Goal: Information Seeking & Learning: Check status

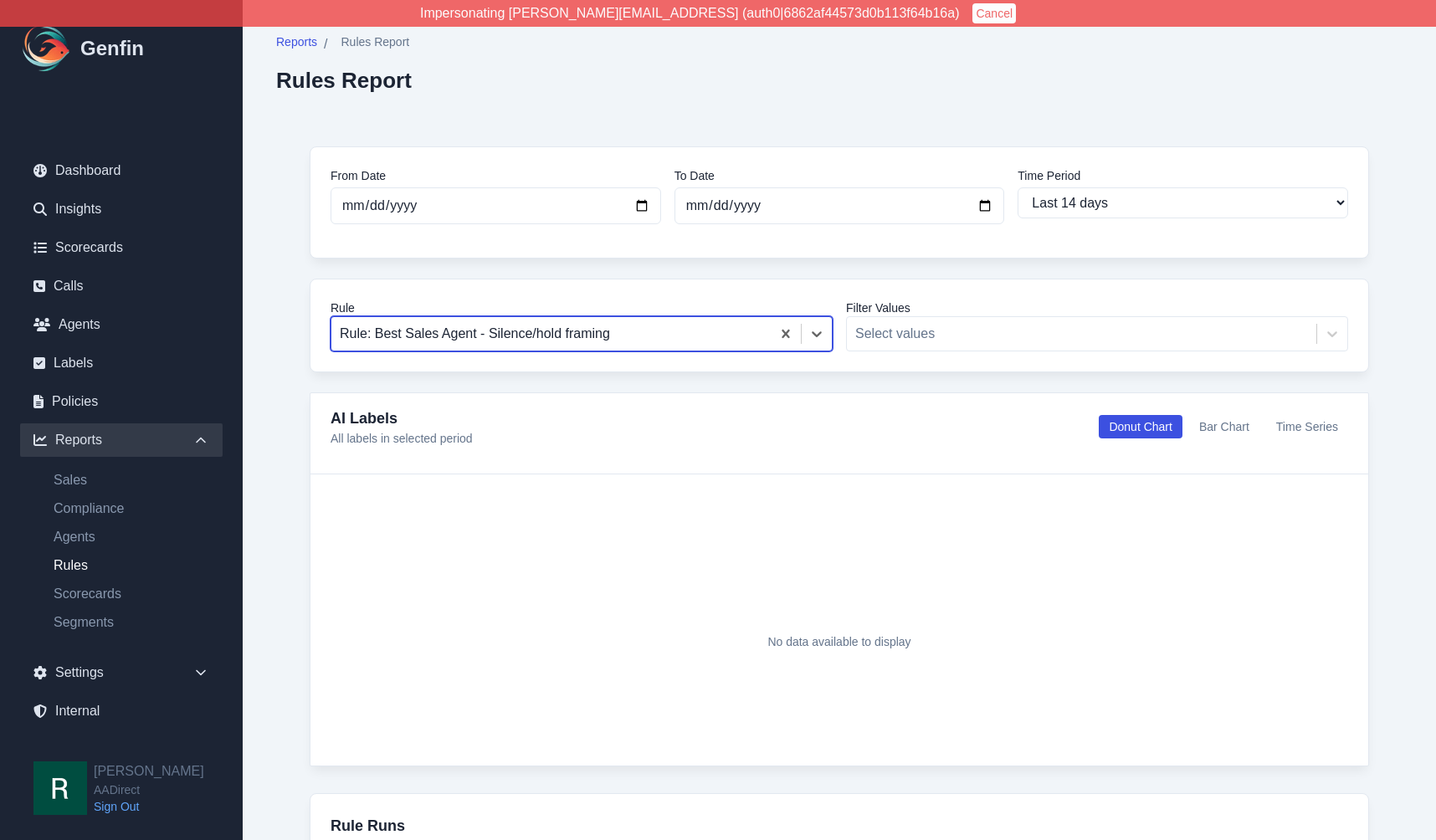
select select "14"
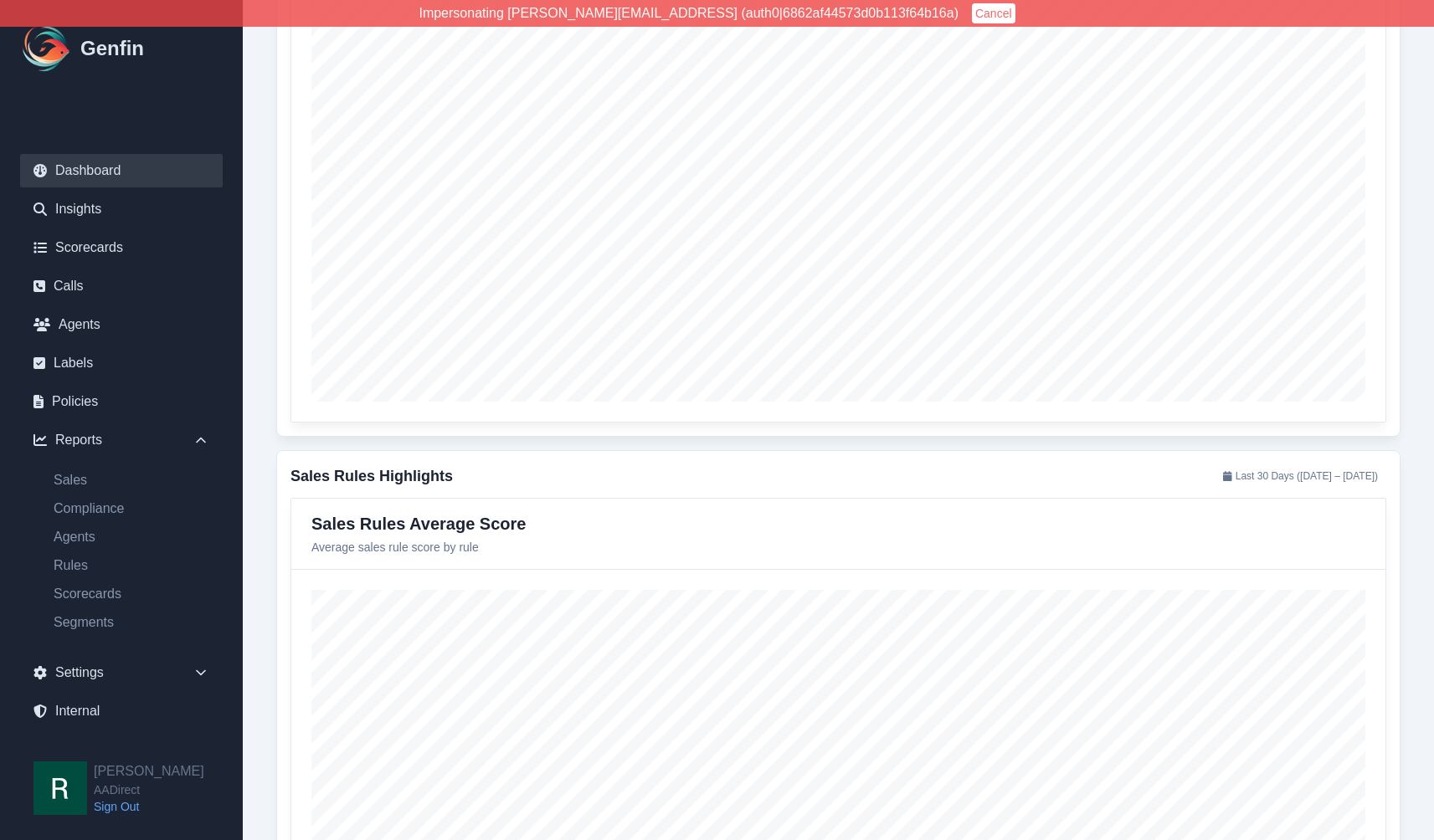
scroll to position [1897, 0]
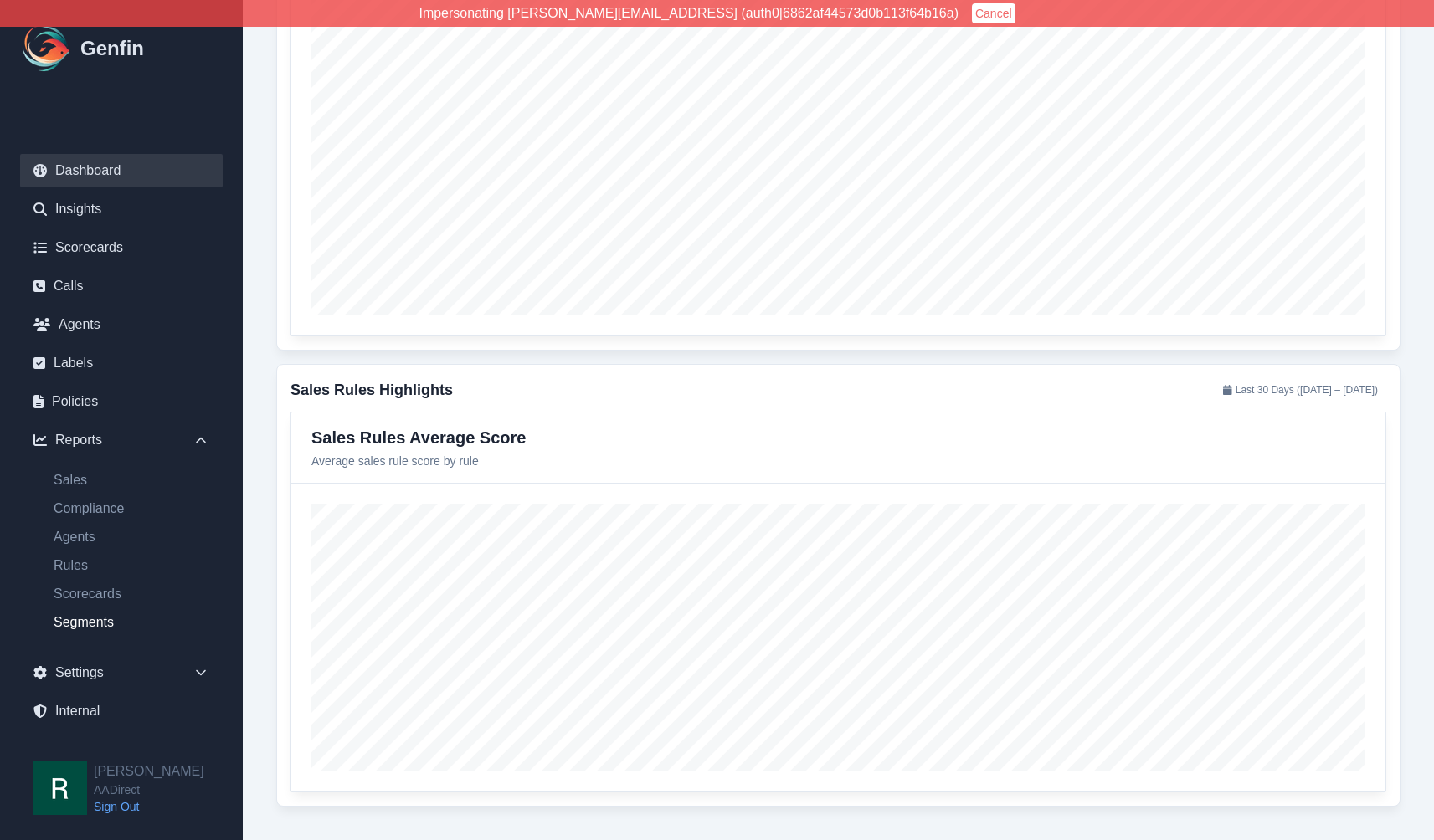
click at [107, 627] on link "Segments" at bounding box center [131, 623] width 182 height 20
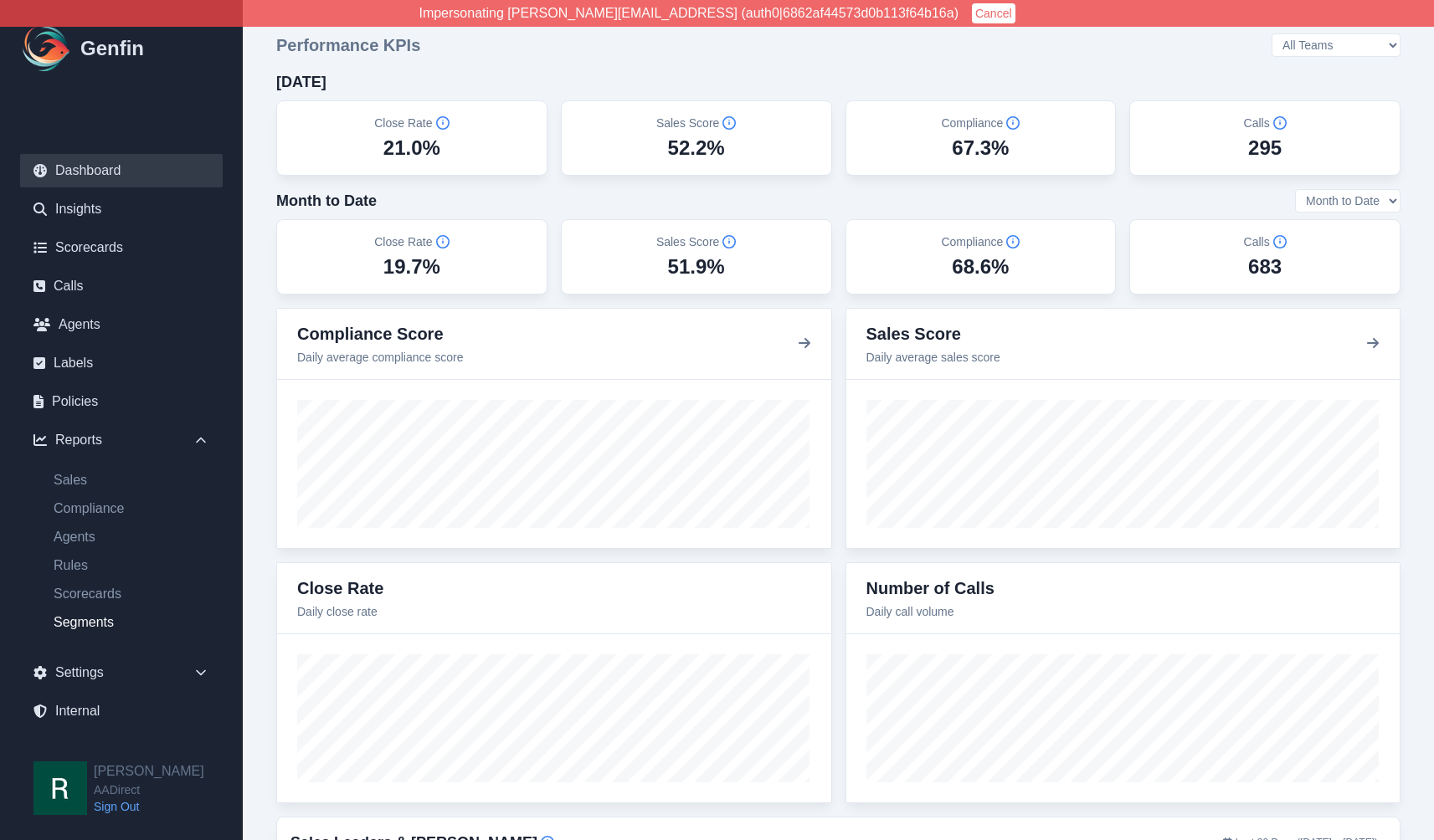
select select "14"
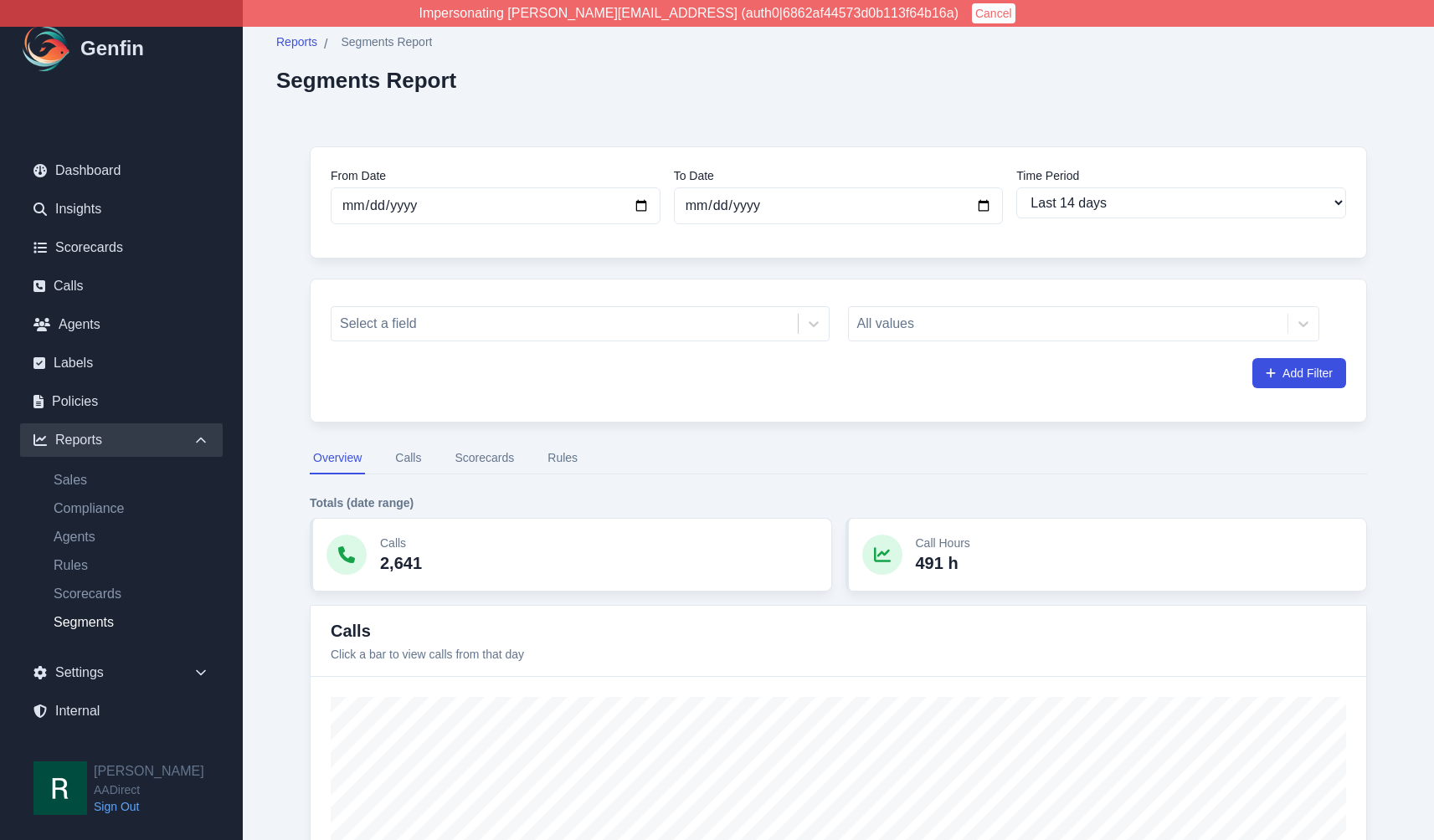
click at [495, 457] on button "Scorecards" at bounding box center [484, 459] width 66 height 32
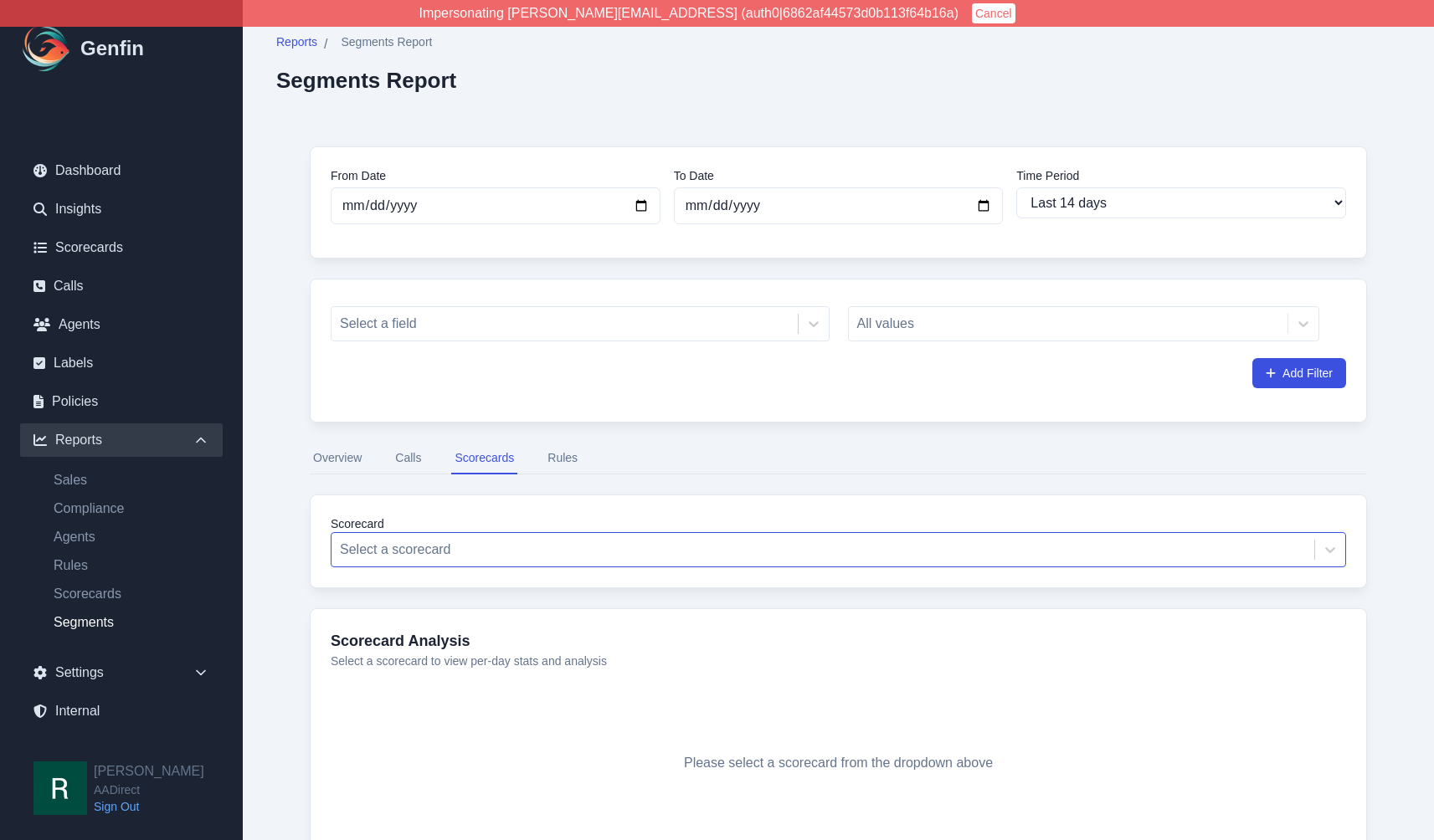
click at [395, 556] on div at bounding box center [823, 550] width 966 height 23
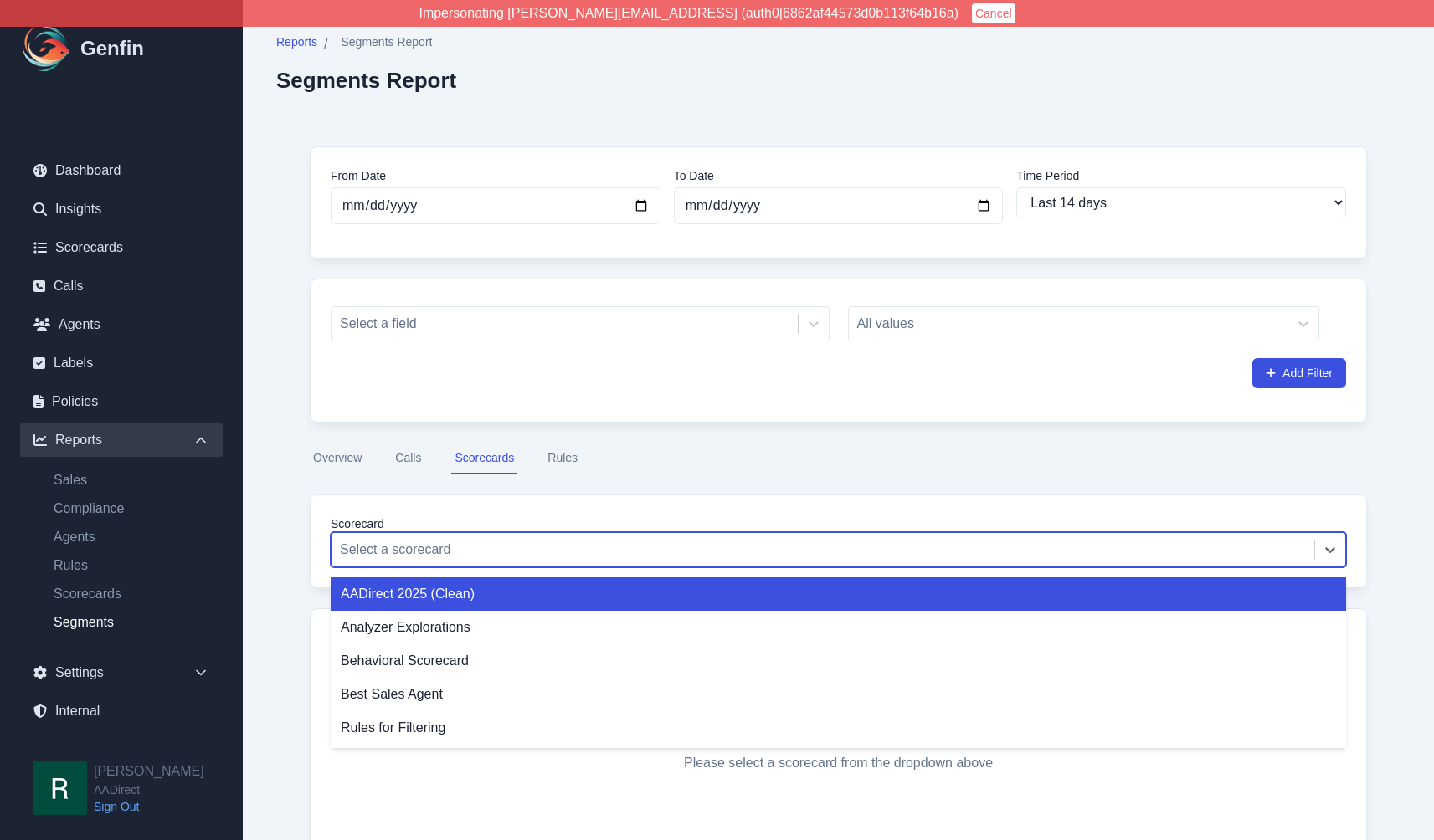
click at [424, 594] on div "AADirect 2025 (Clean)" at bounding box center [839, 594] width 1016 height 34
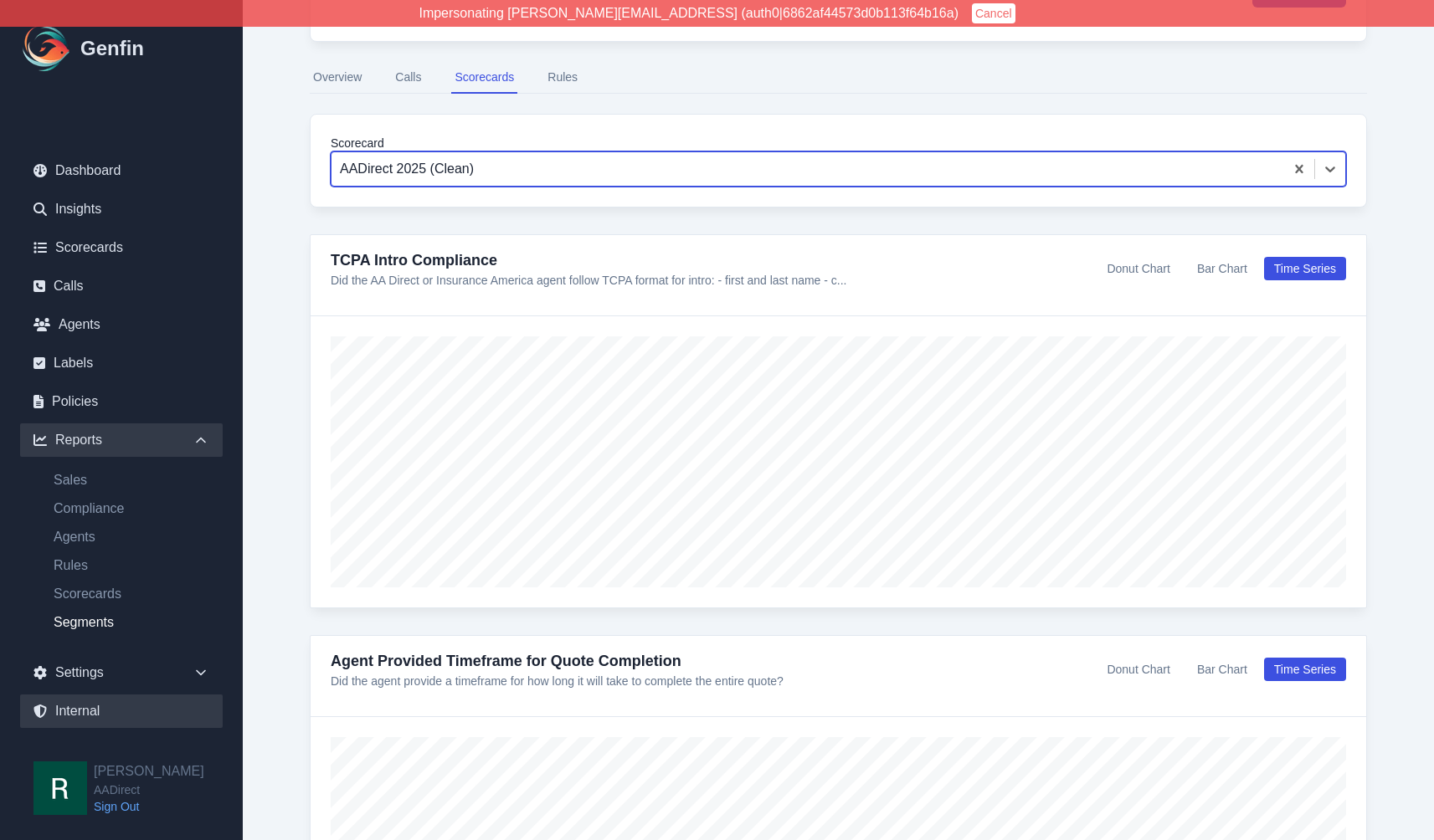
scroll to position [407, 0]
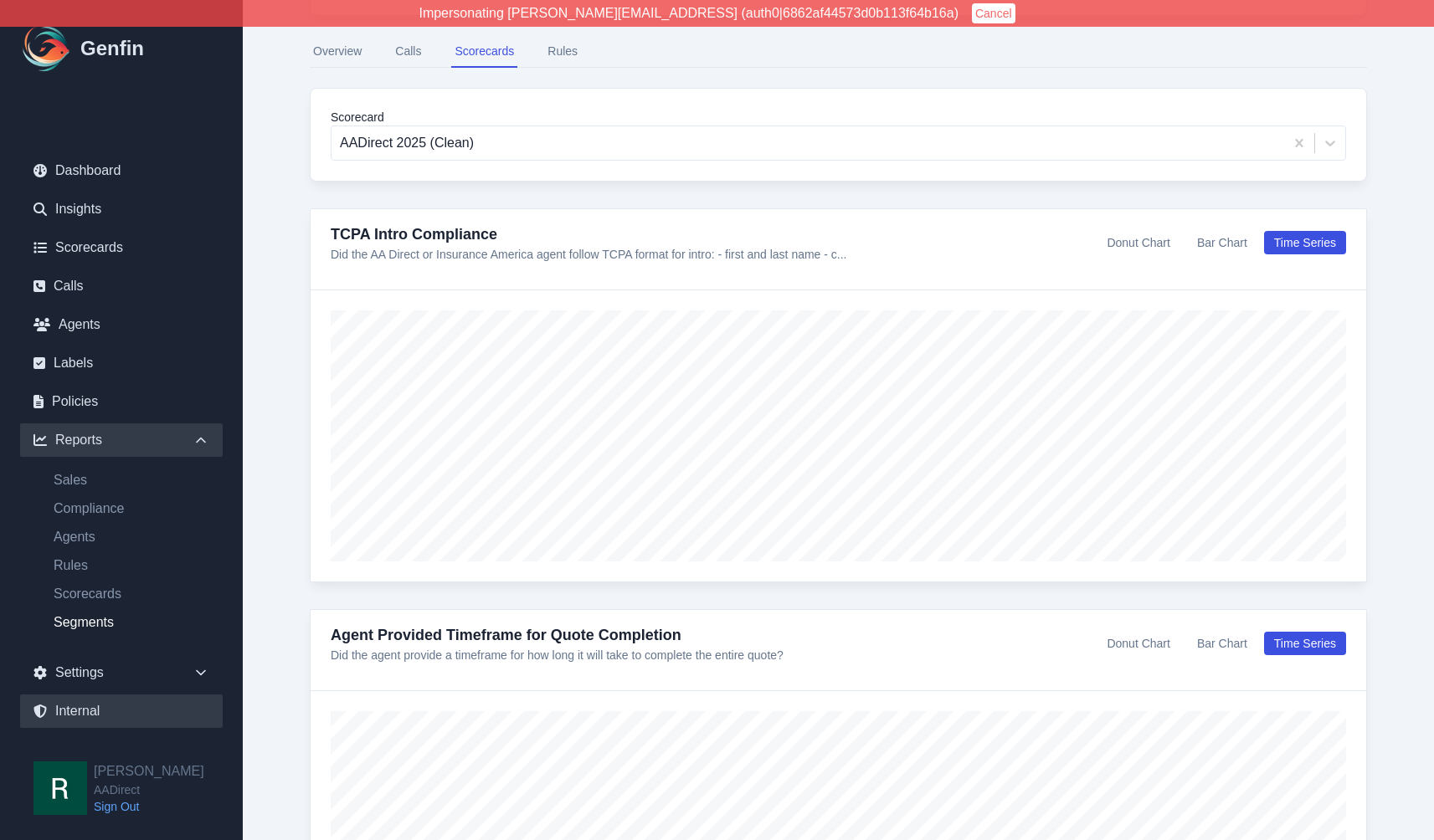
click at [96, 708] on link "Internal" at bounding box center [121, 712] width 202 height 34
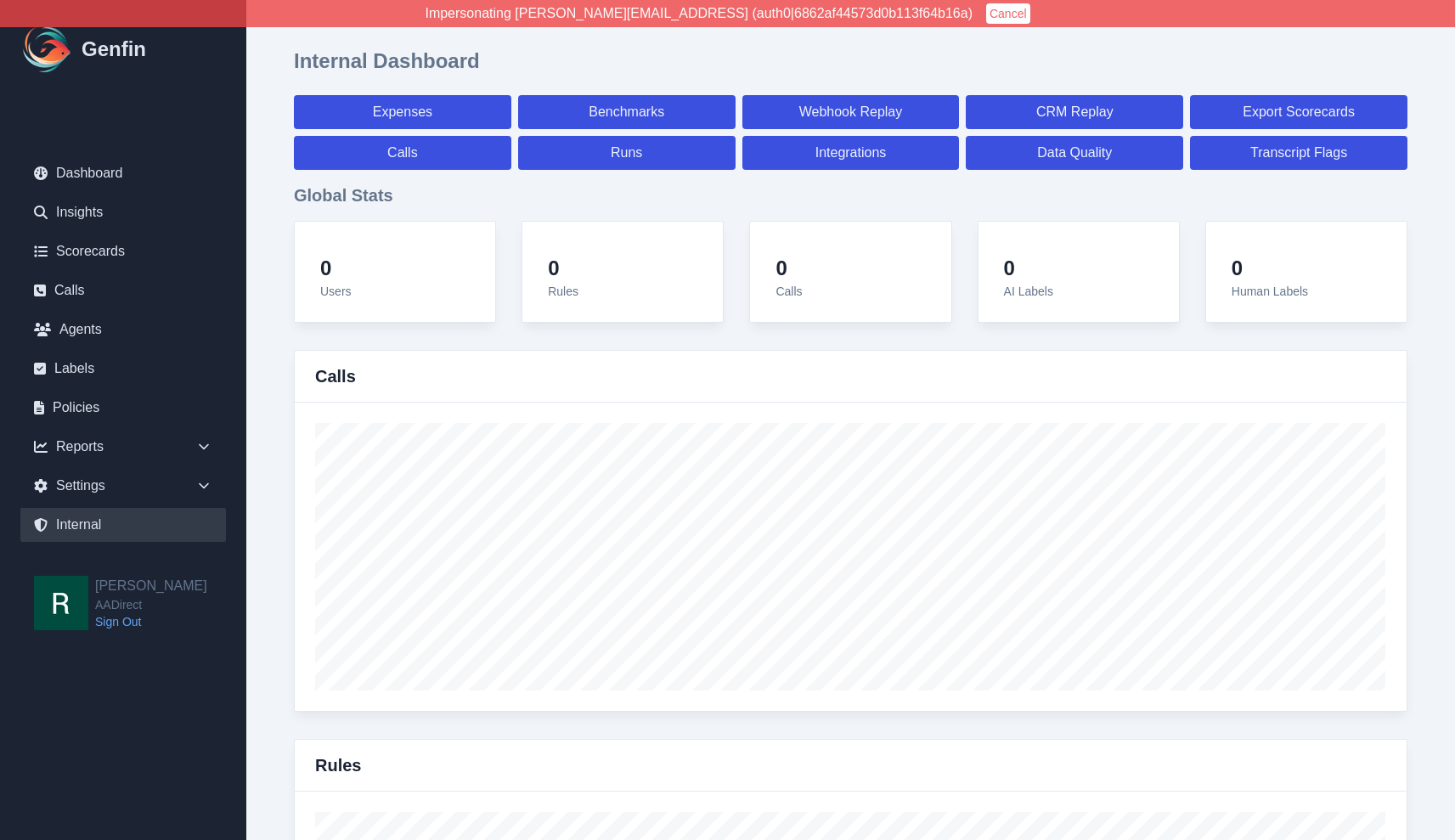
select select "paid"
select select "7"
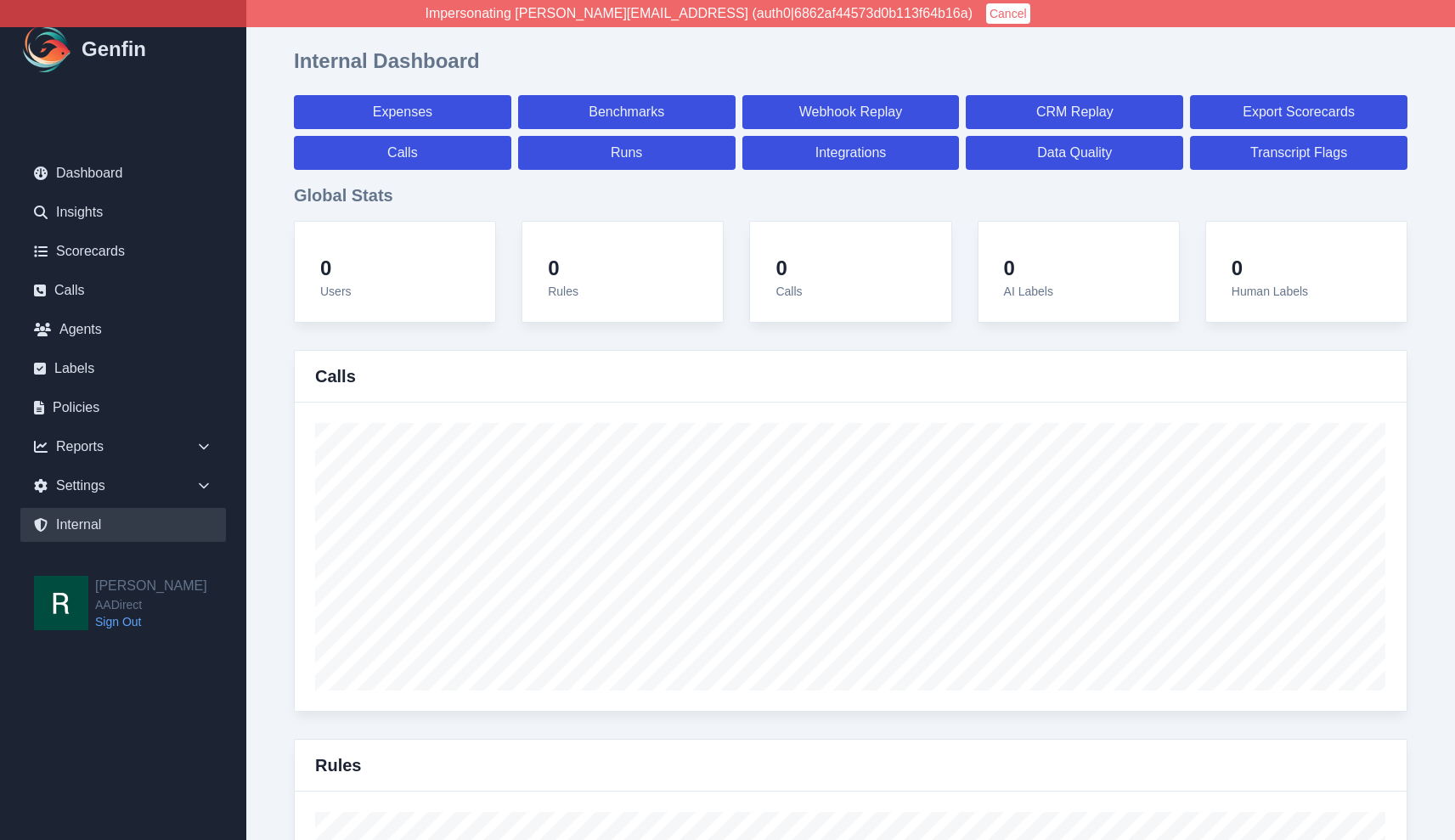
select select "paid"
select select "7"
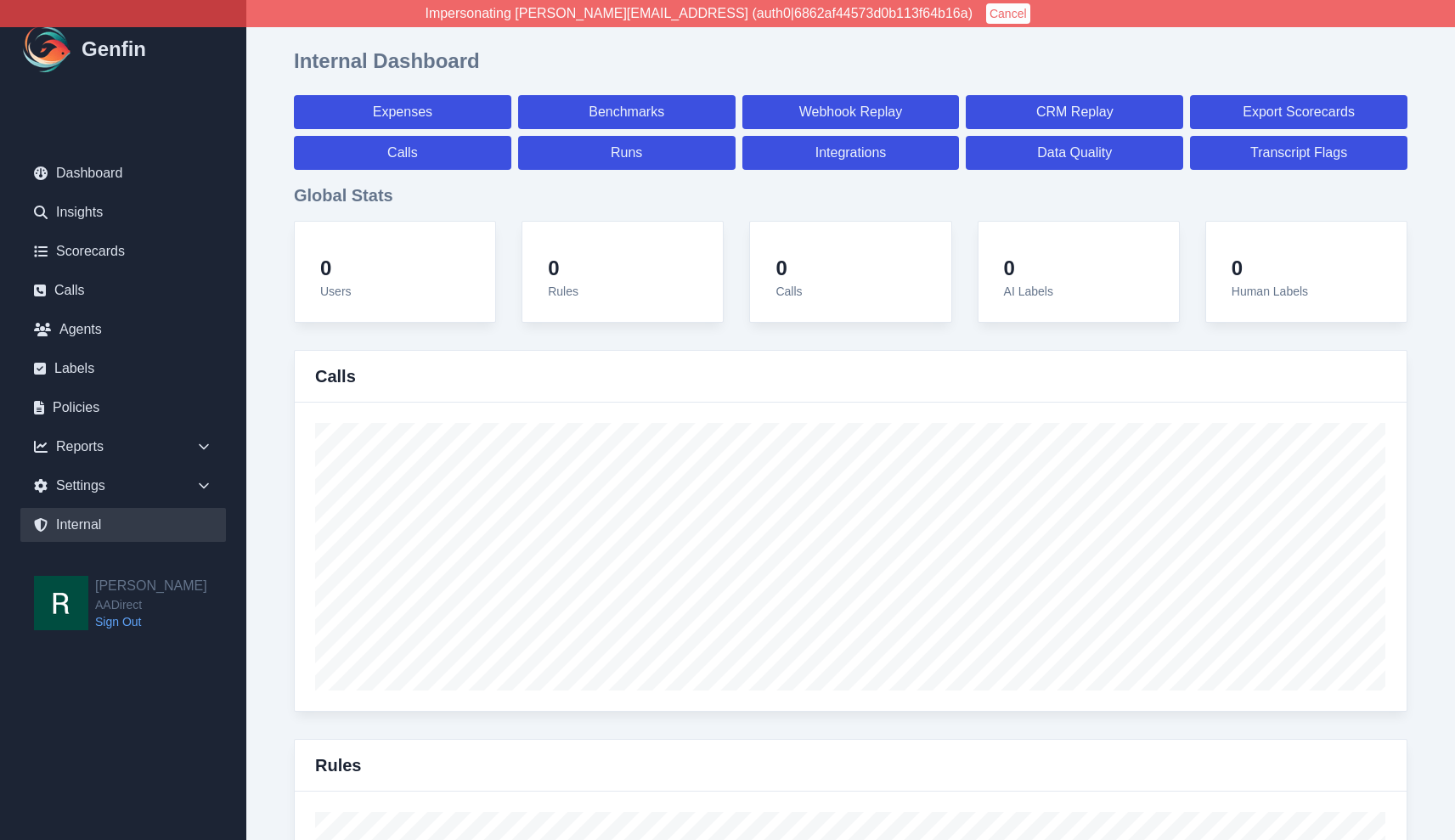
select select "7"
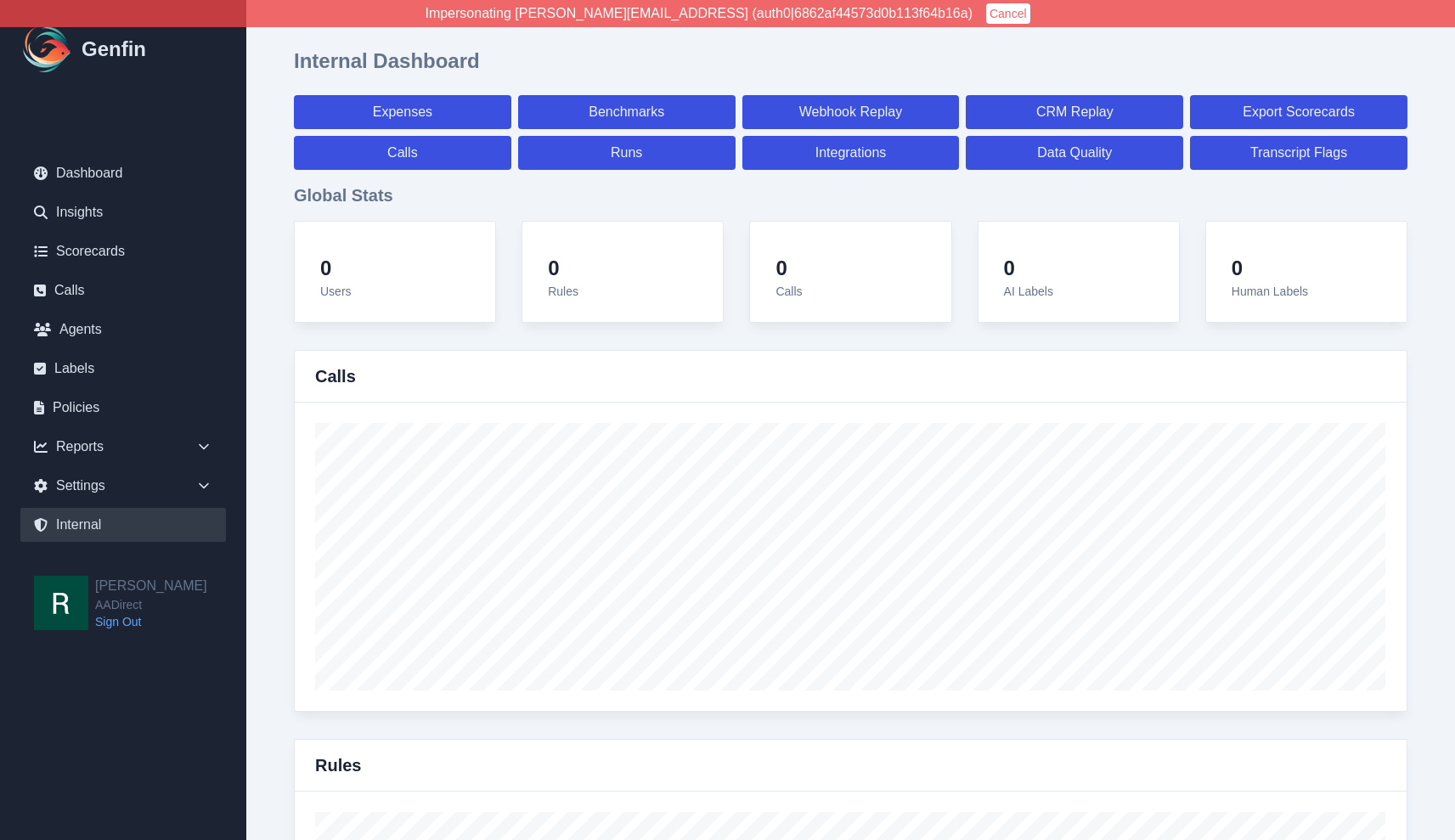
select select "7"
select select "paid"
select select "7"
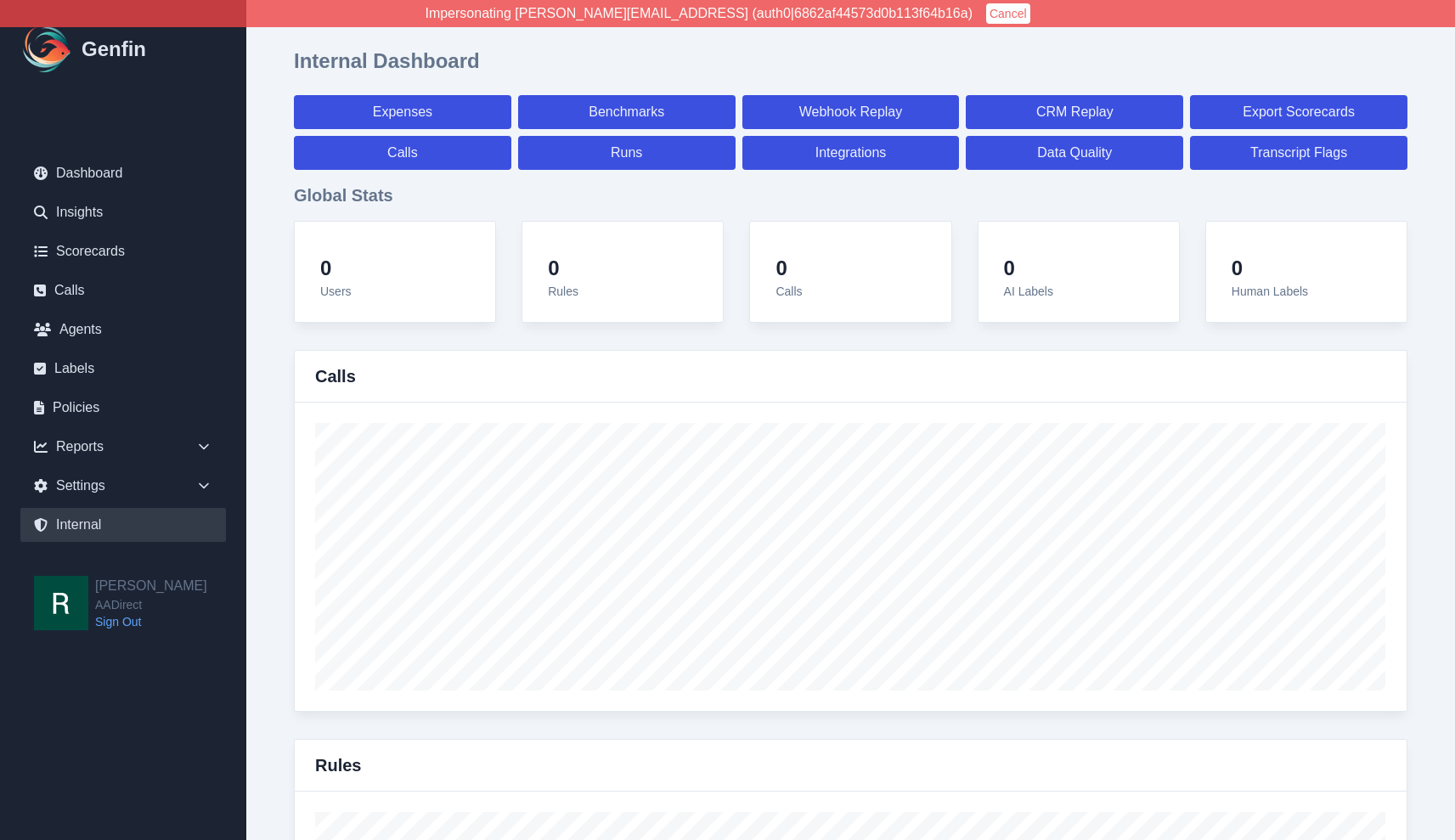
select select "7"
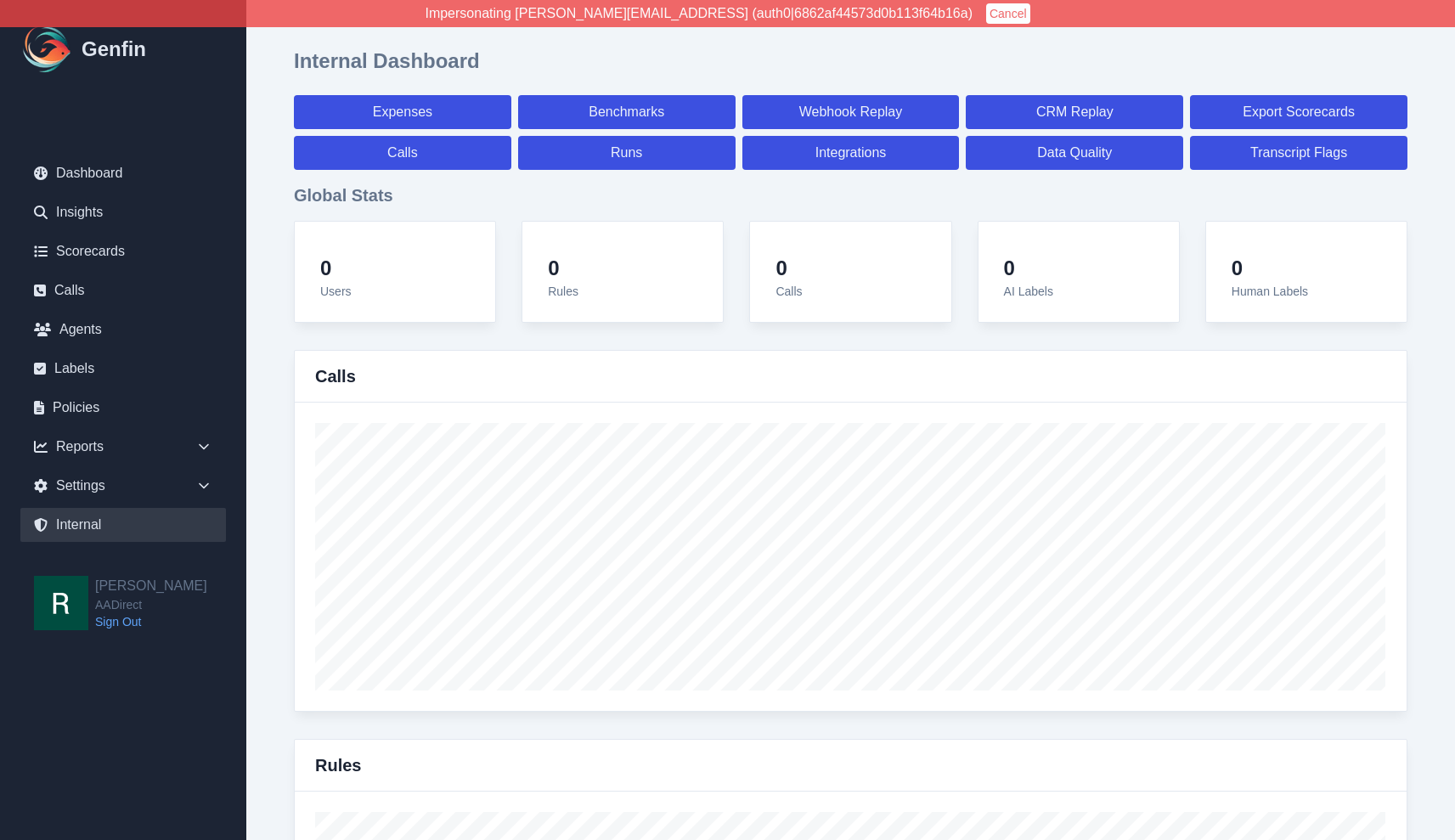
select select "7"
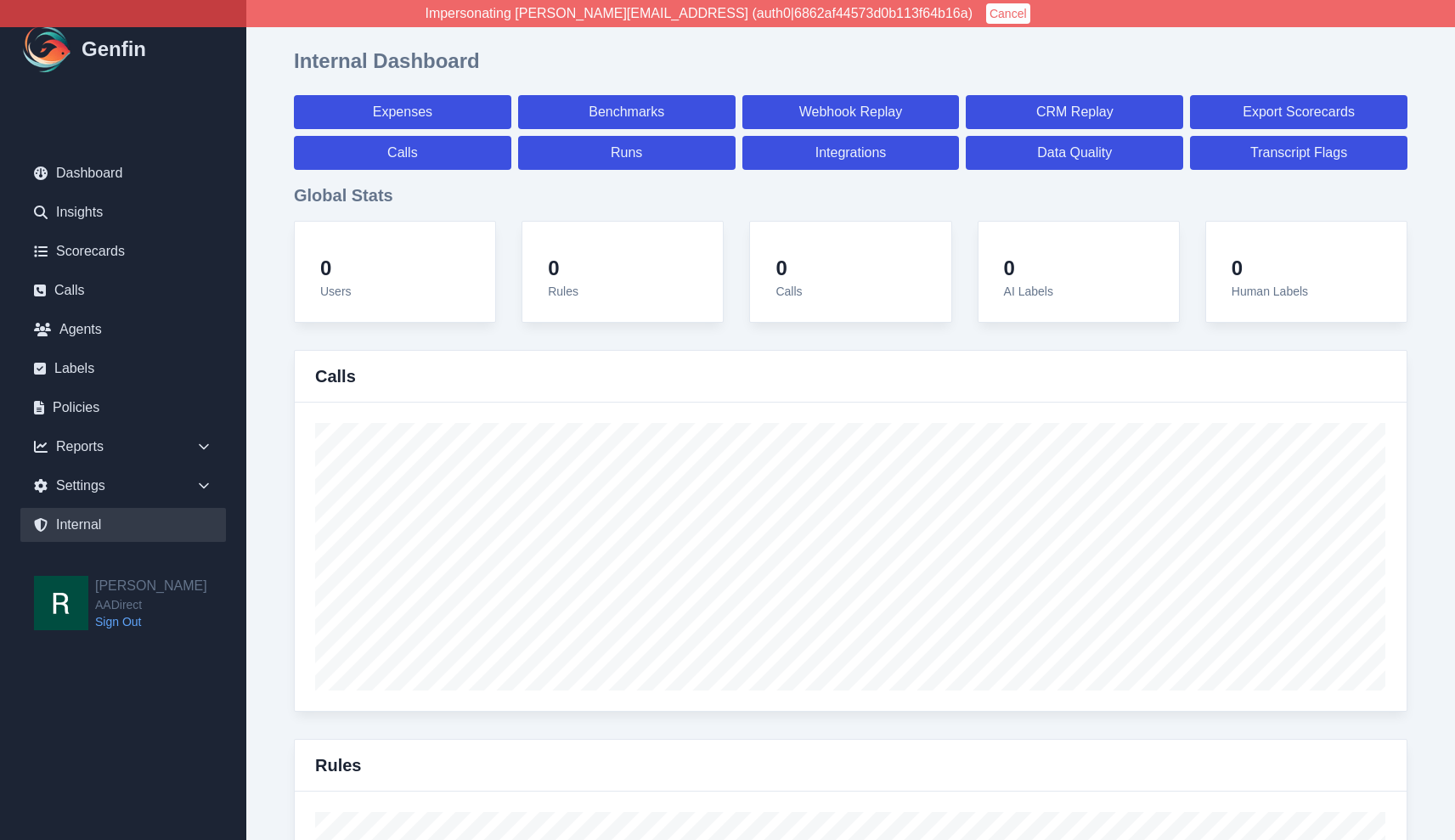
select select "7"
select select "paid"
select select "7"
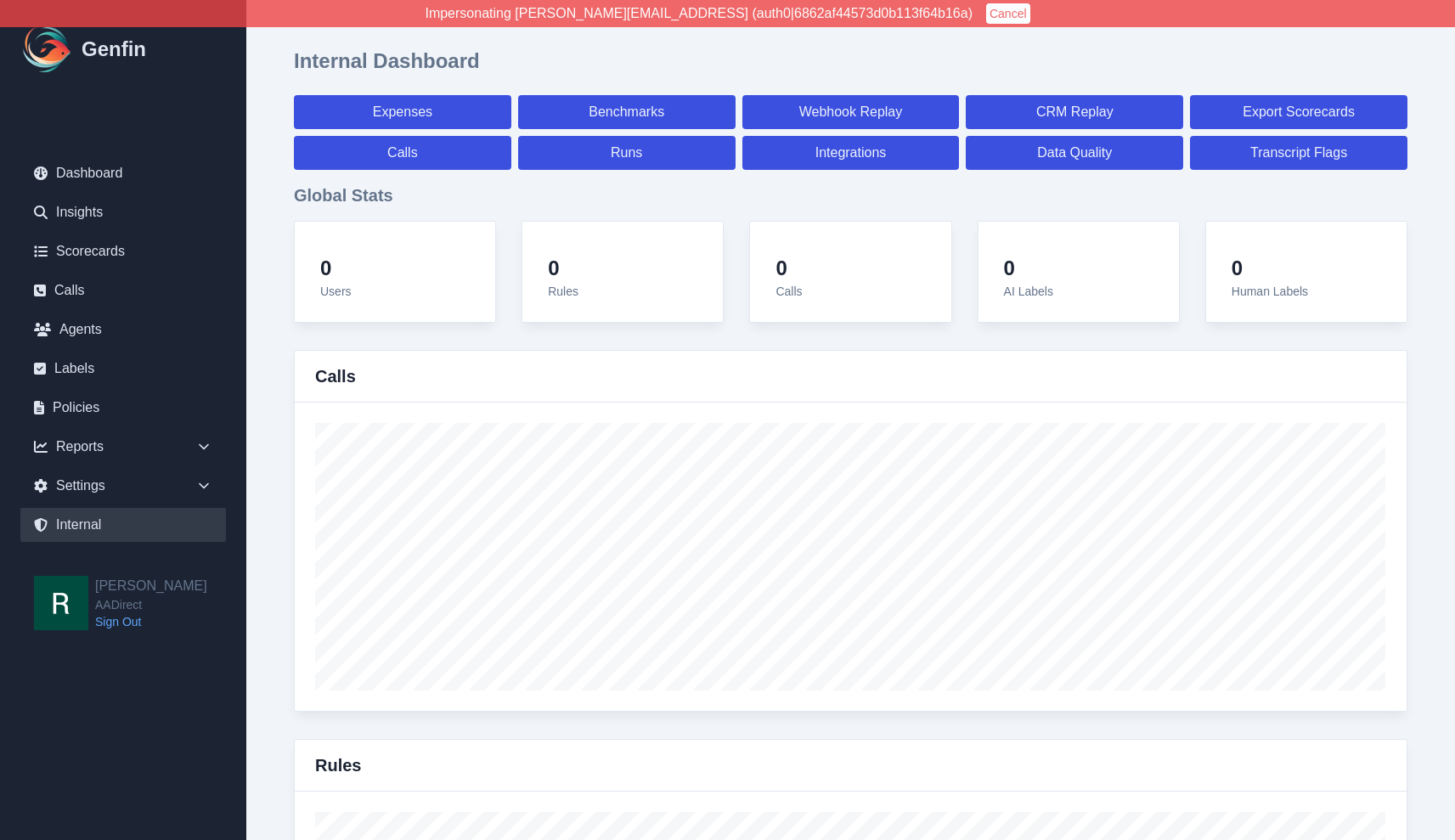
select select "7"
select select "paid"
select select "7"
select select "paid"
select select "7"
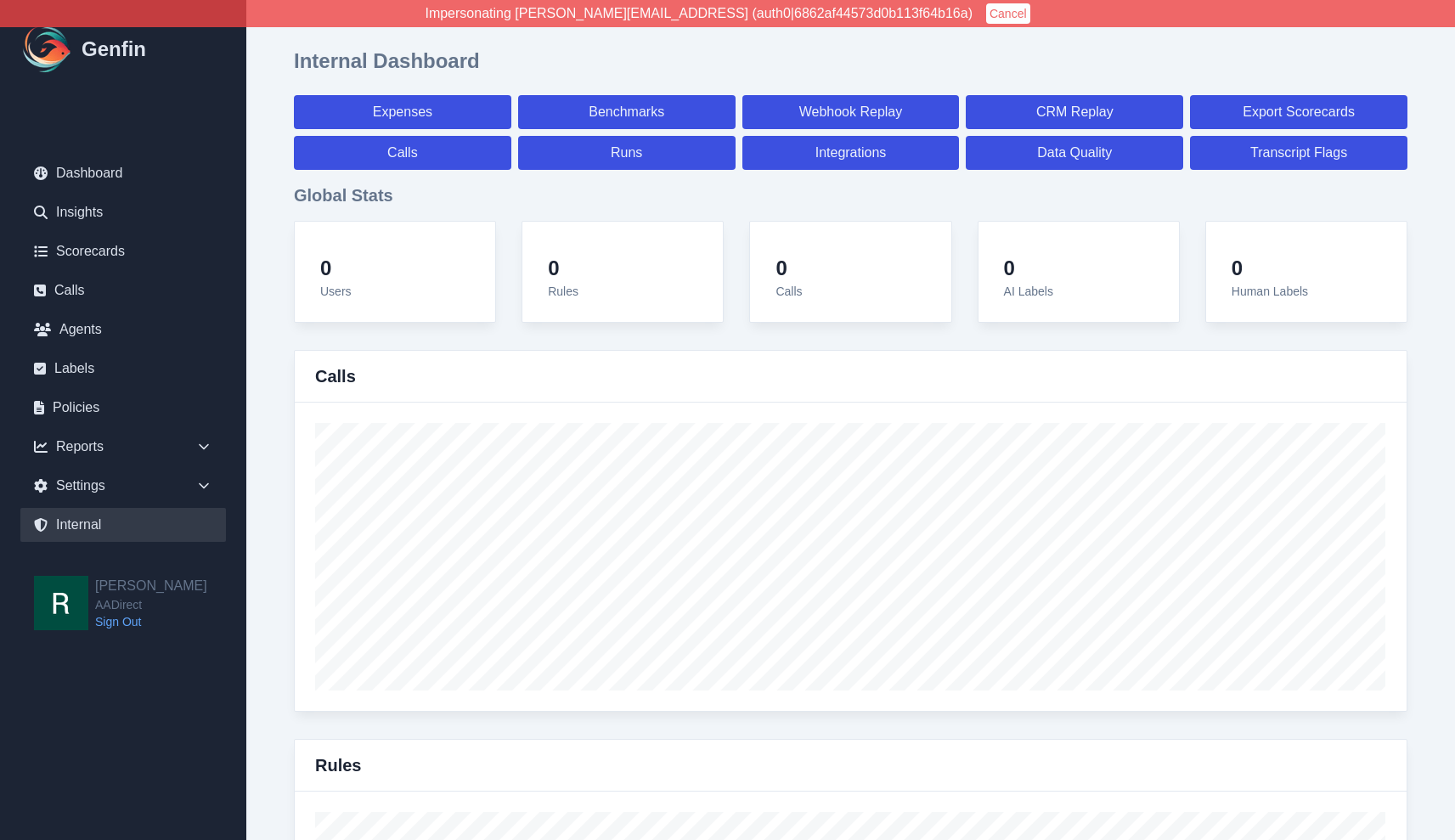
select select "paid"
select select "7"
select select "paid"
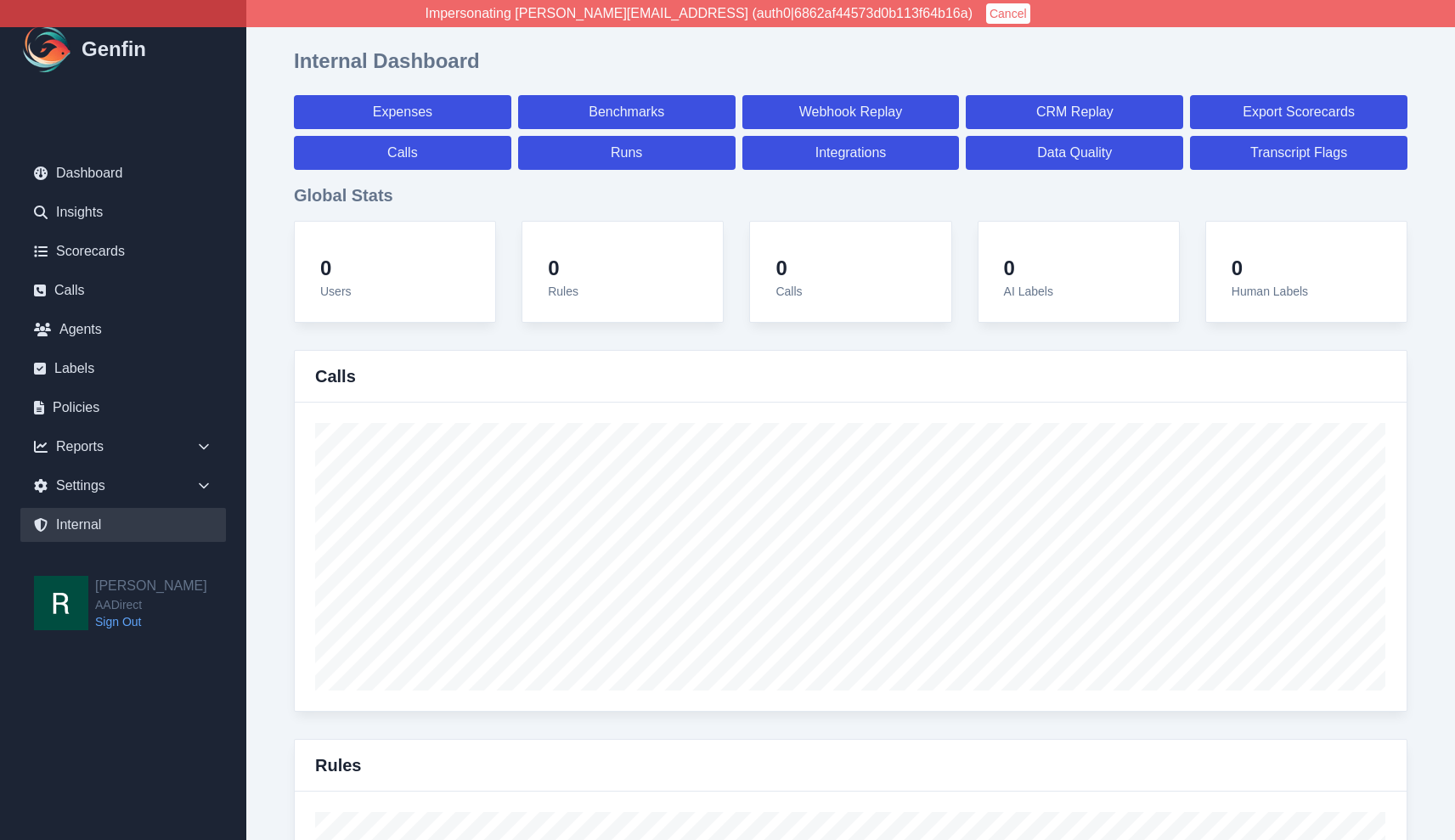
select select "7"
select select "paid"
select select "7"
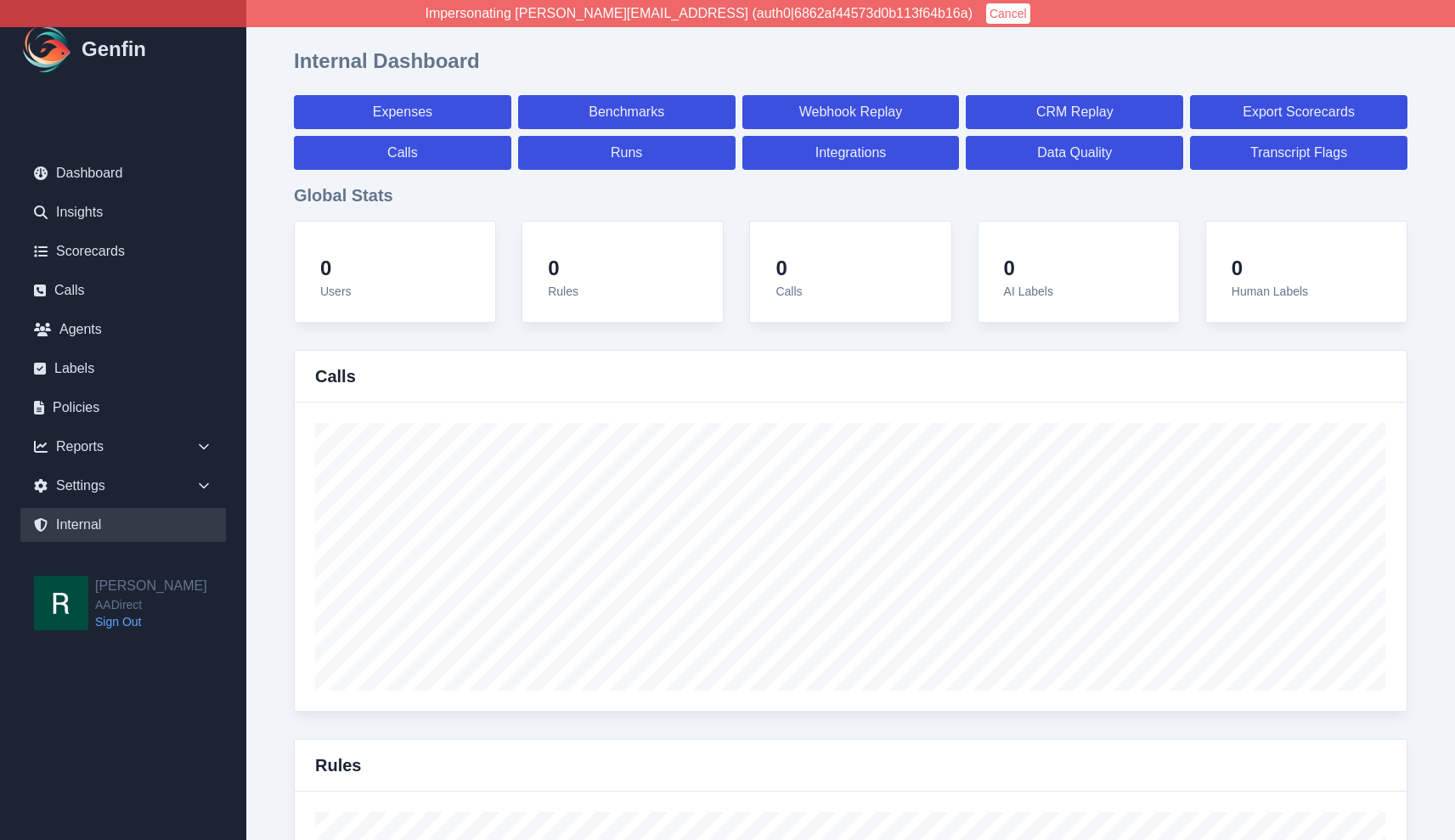
select select "7"
select select "paid"
select select "7"
select select "paid"
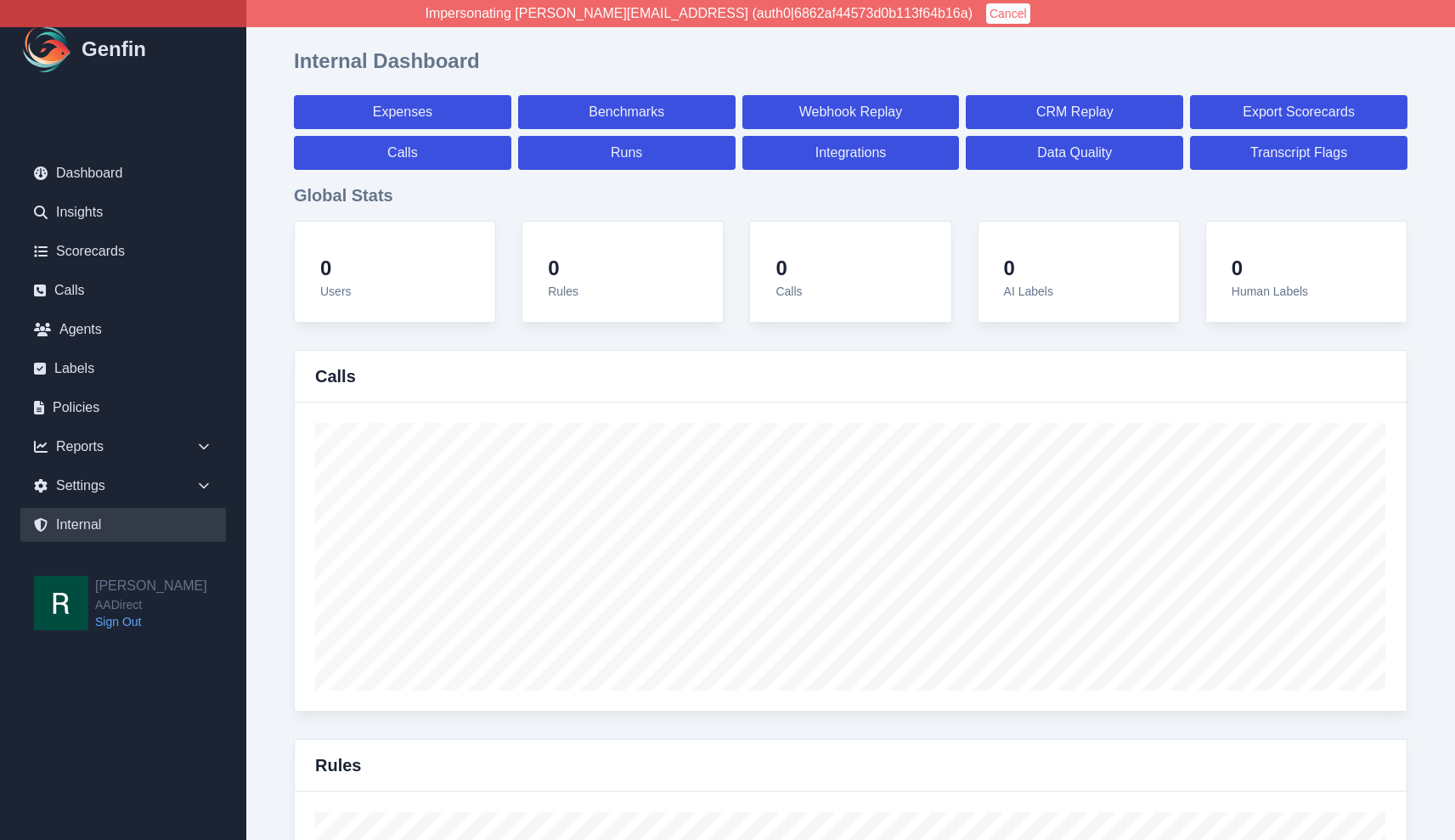
select select "7"
select select "paid"
select select "7"
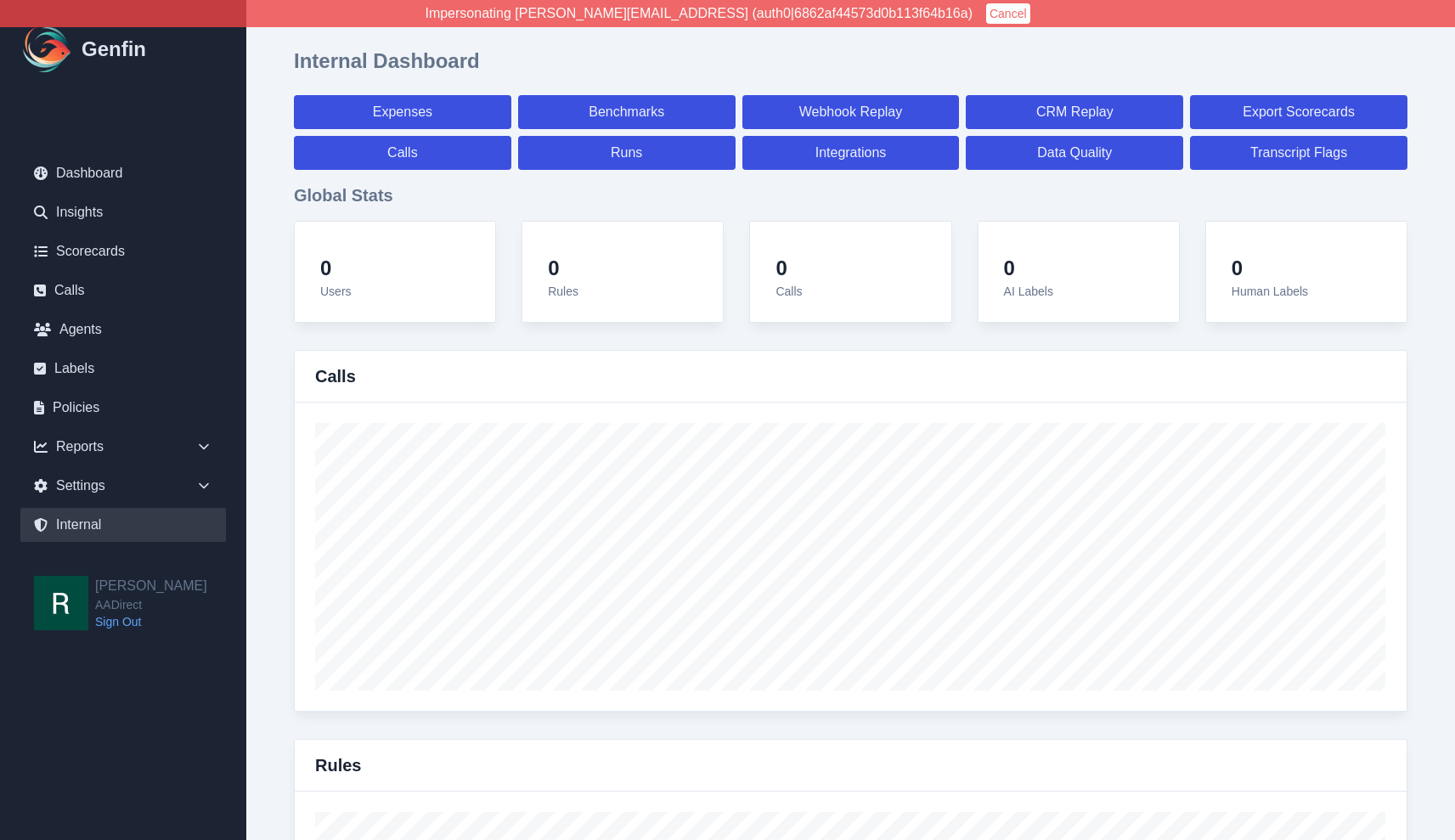
select select "7"
select select "paid"
select select "7"
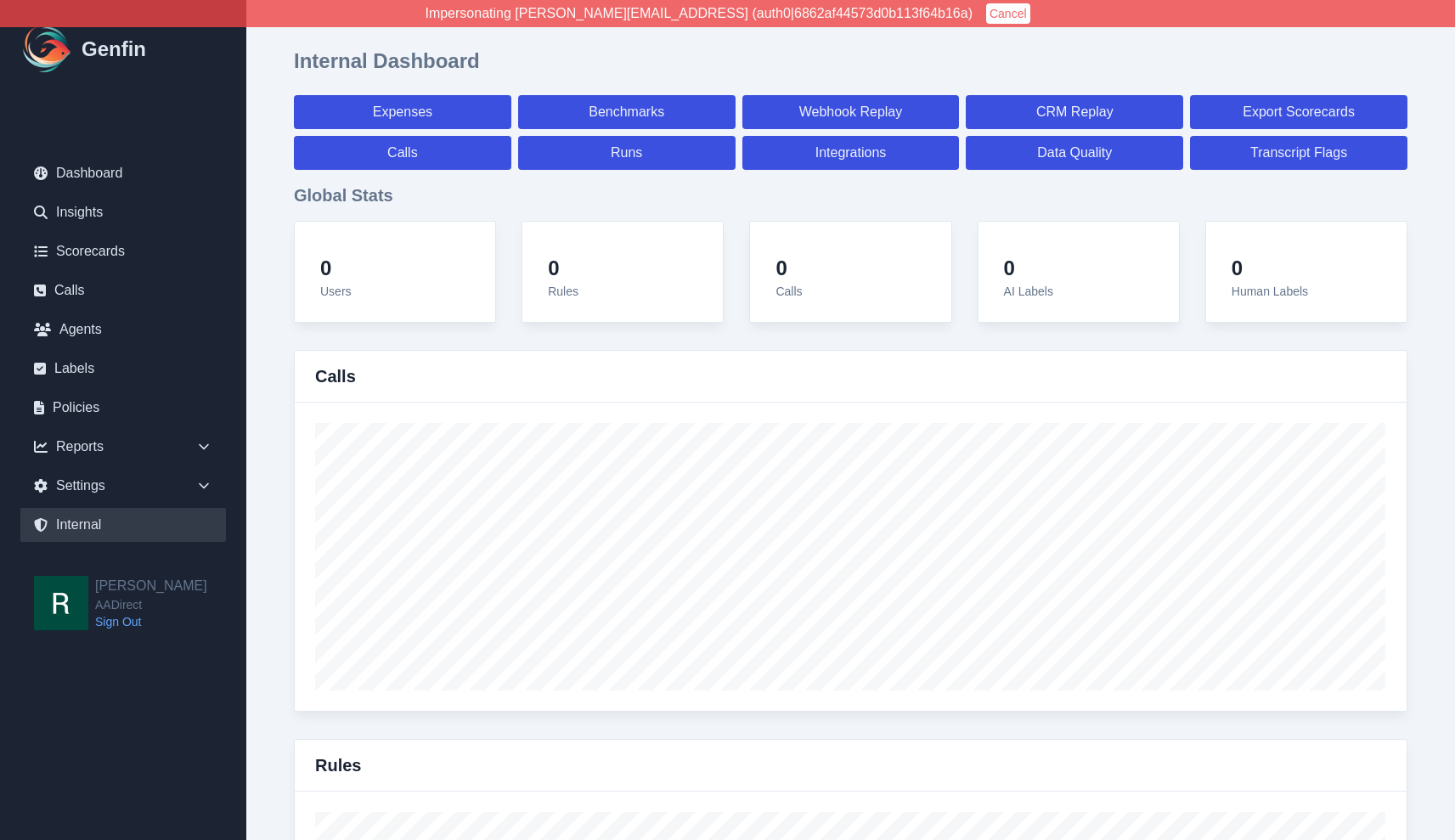
select select "7"
select select "paid"
select select "7"
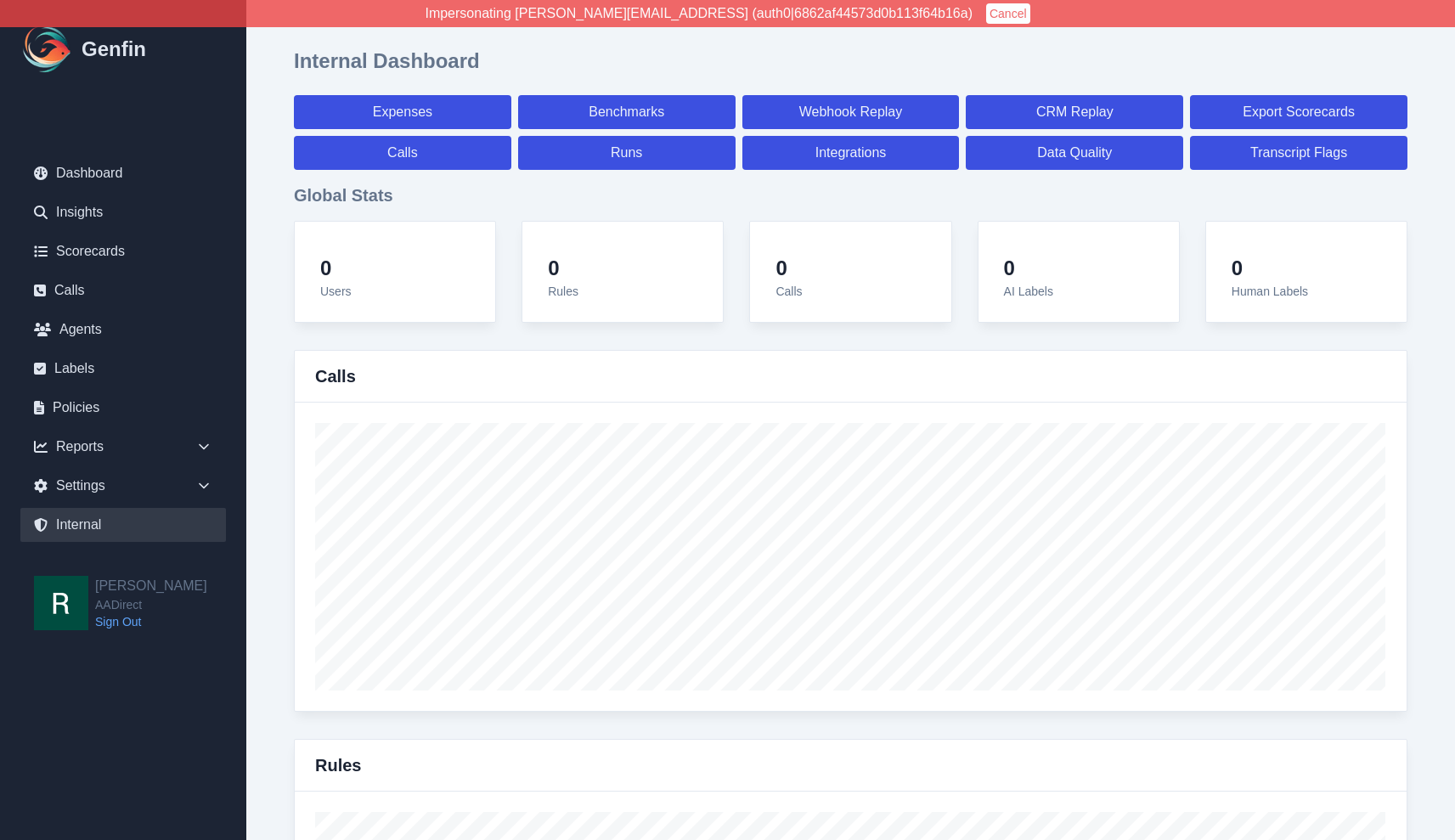
select select "7"
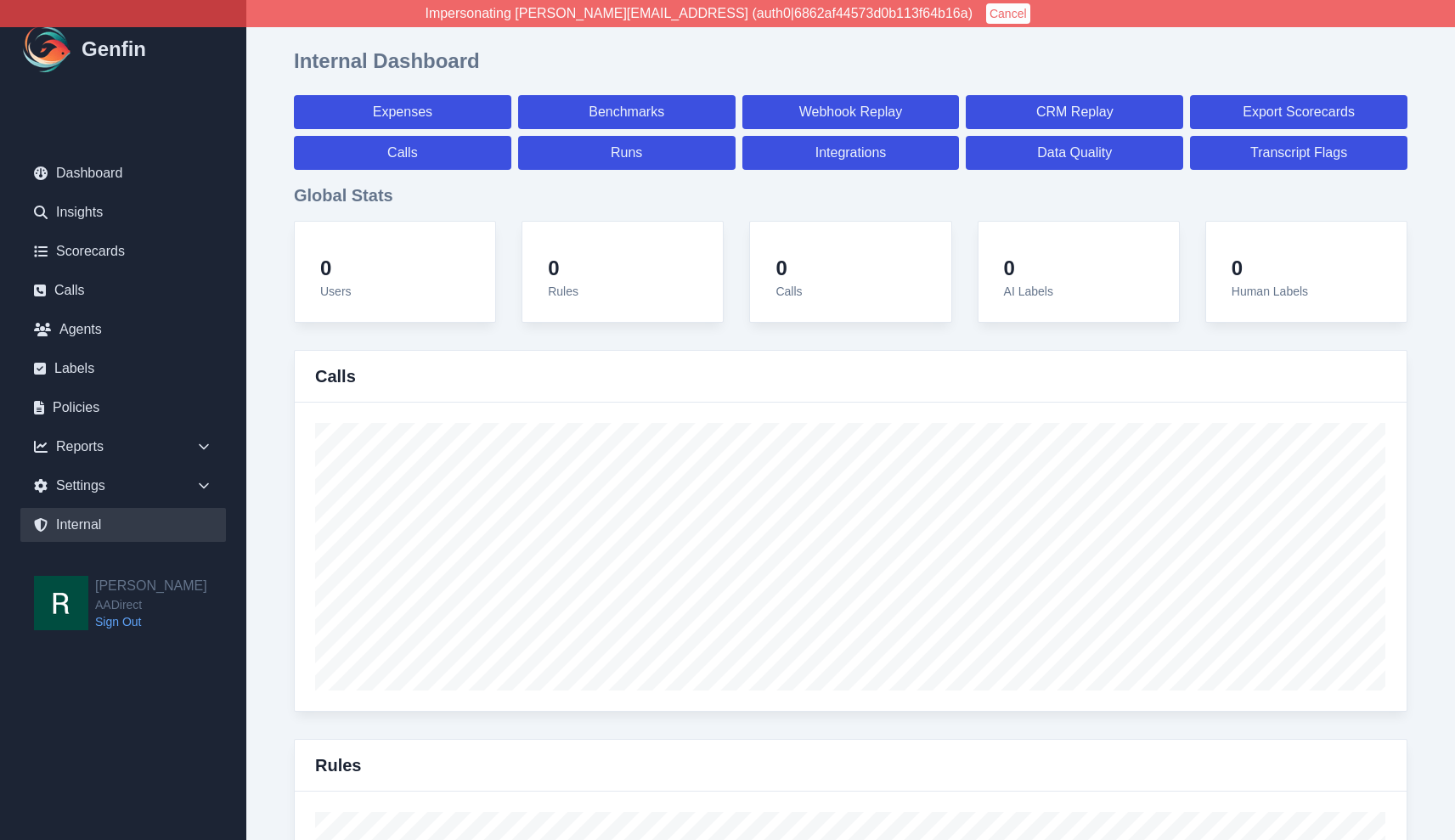
select select "paid"
select select "7"
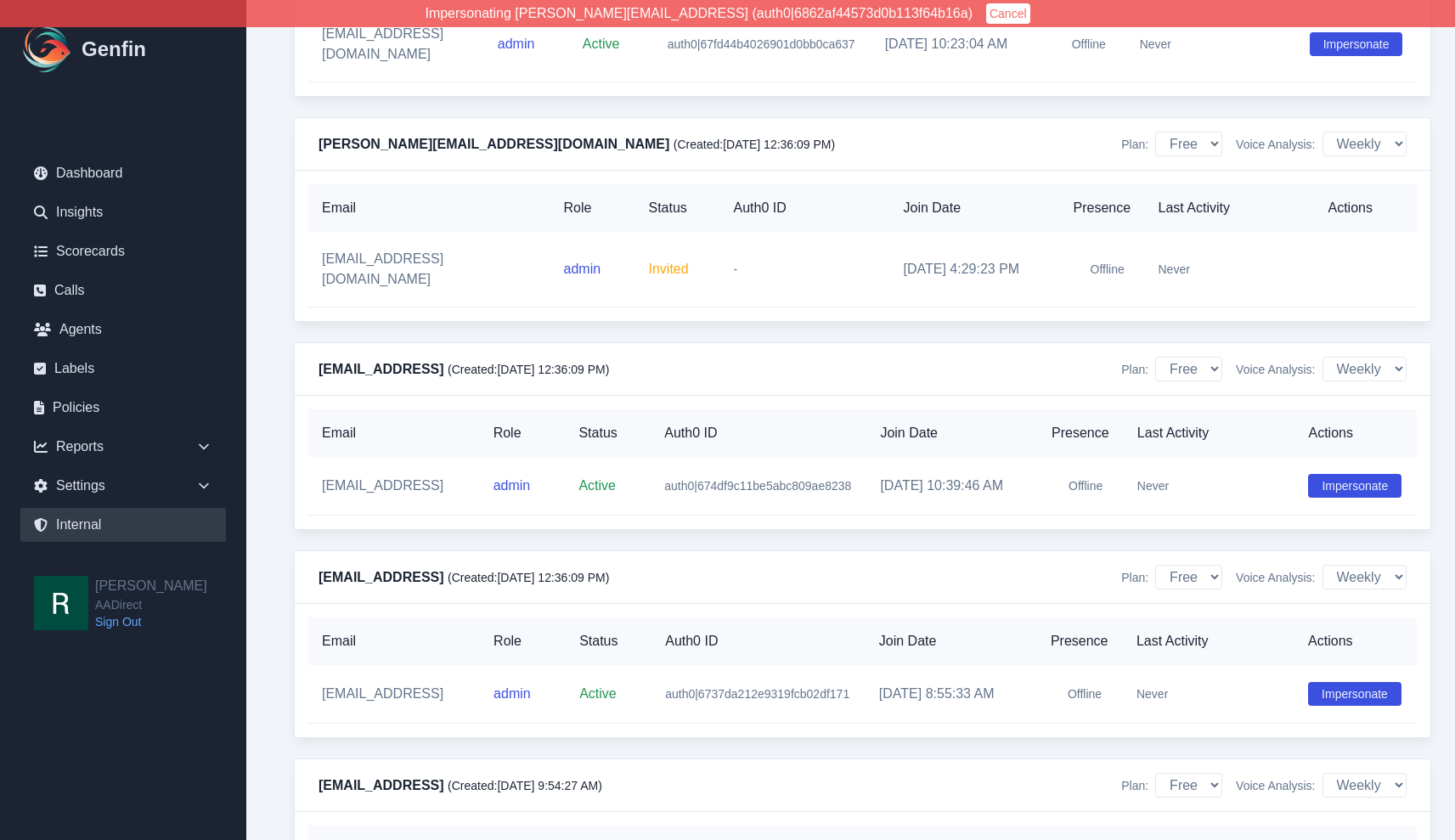
scroll to position [16343, 0]
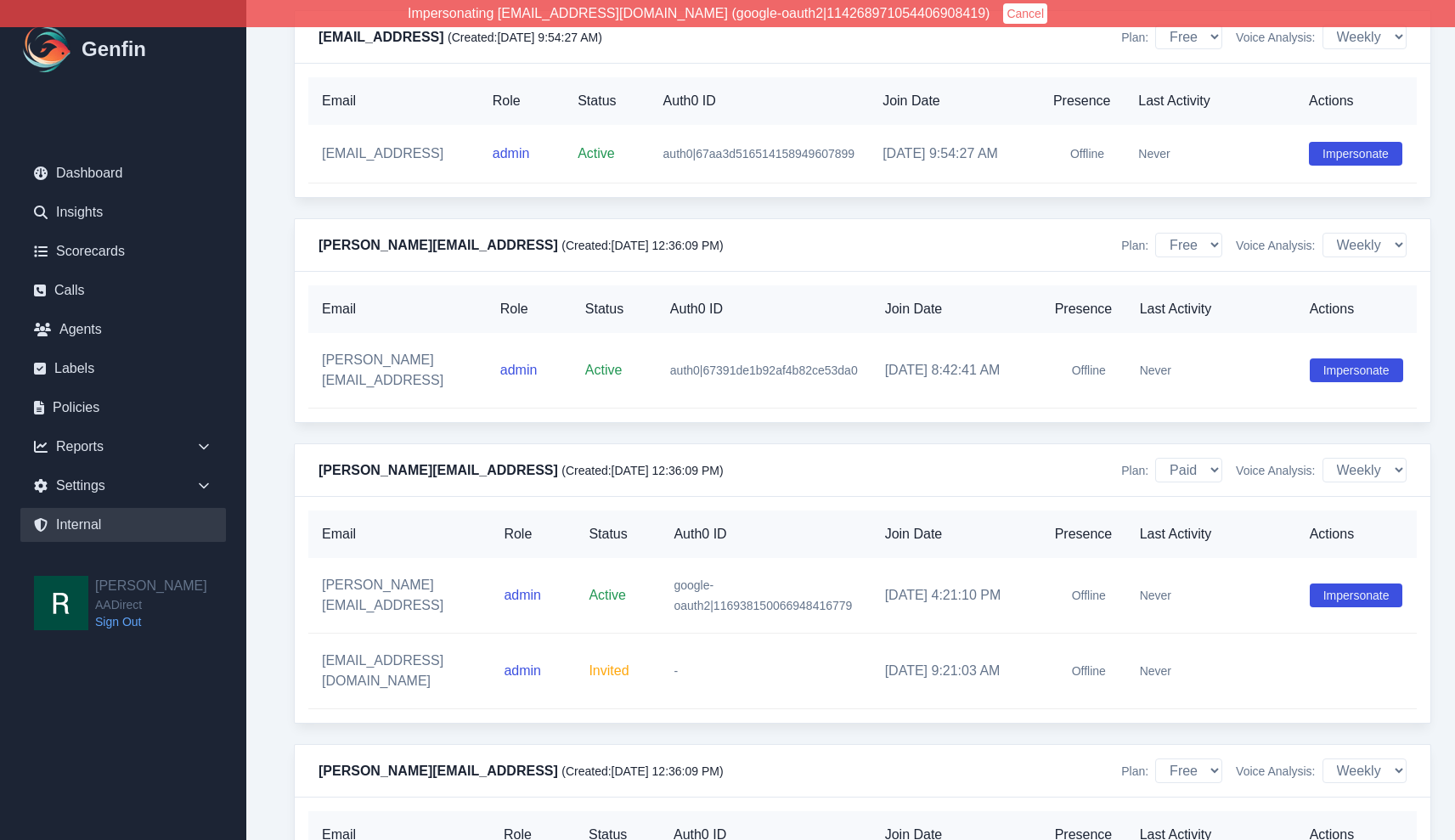
scroll to position [17106, 0]
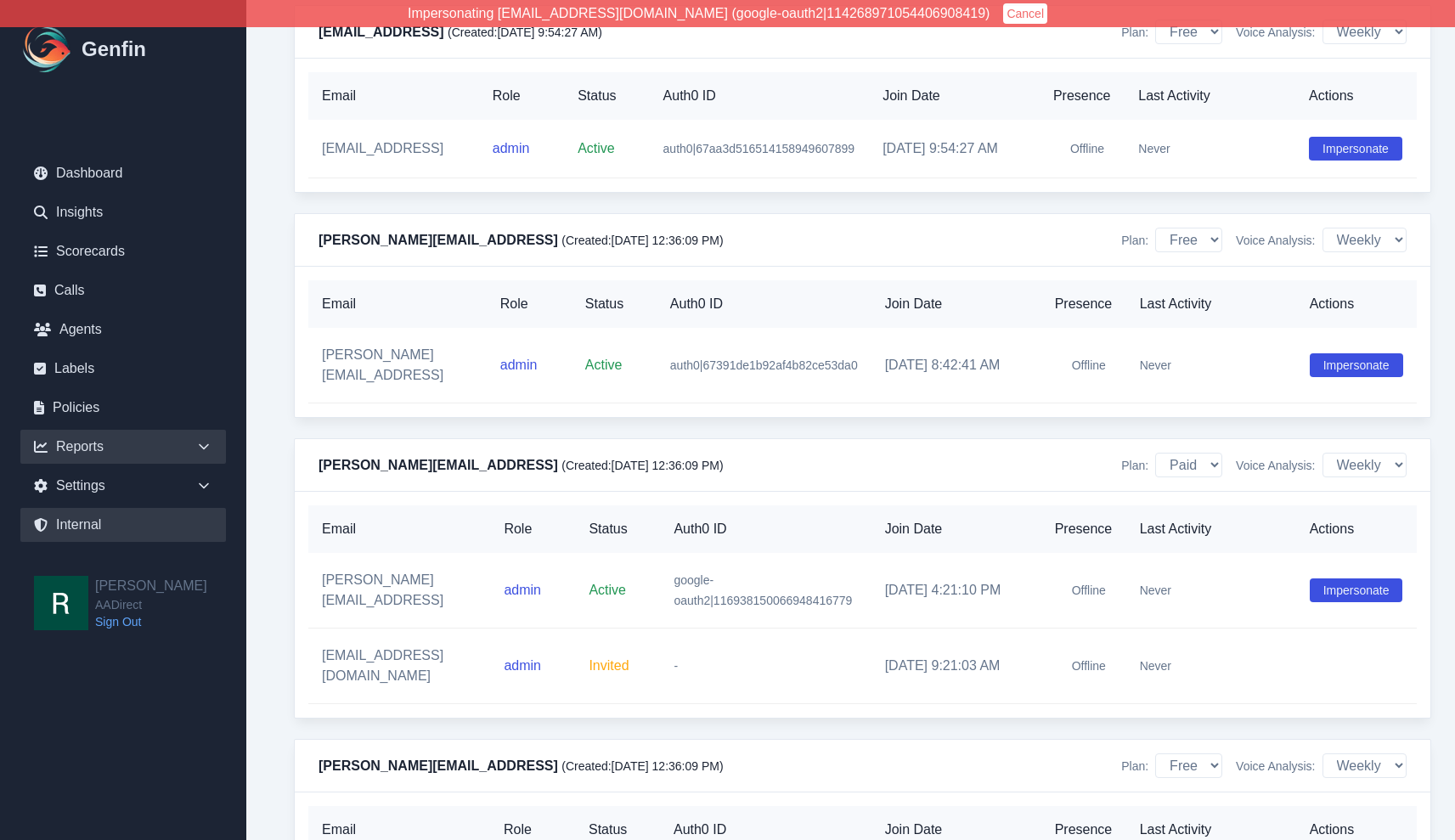
click at [148, 446] on div "Reports" at bounding box center [123, 447] width 205 height 34
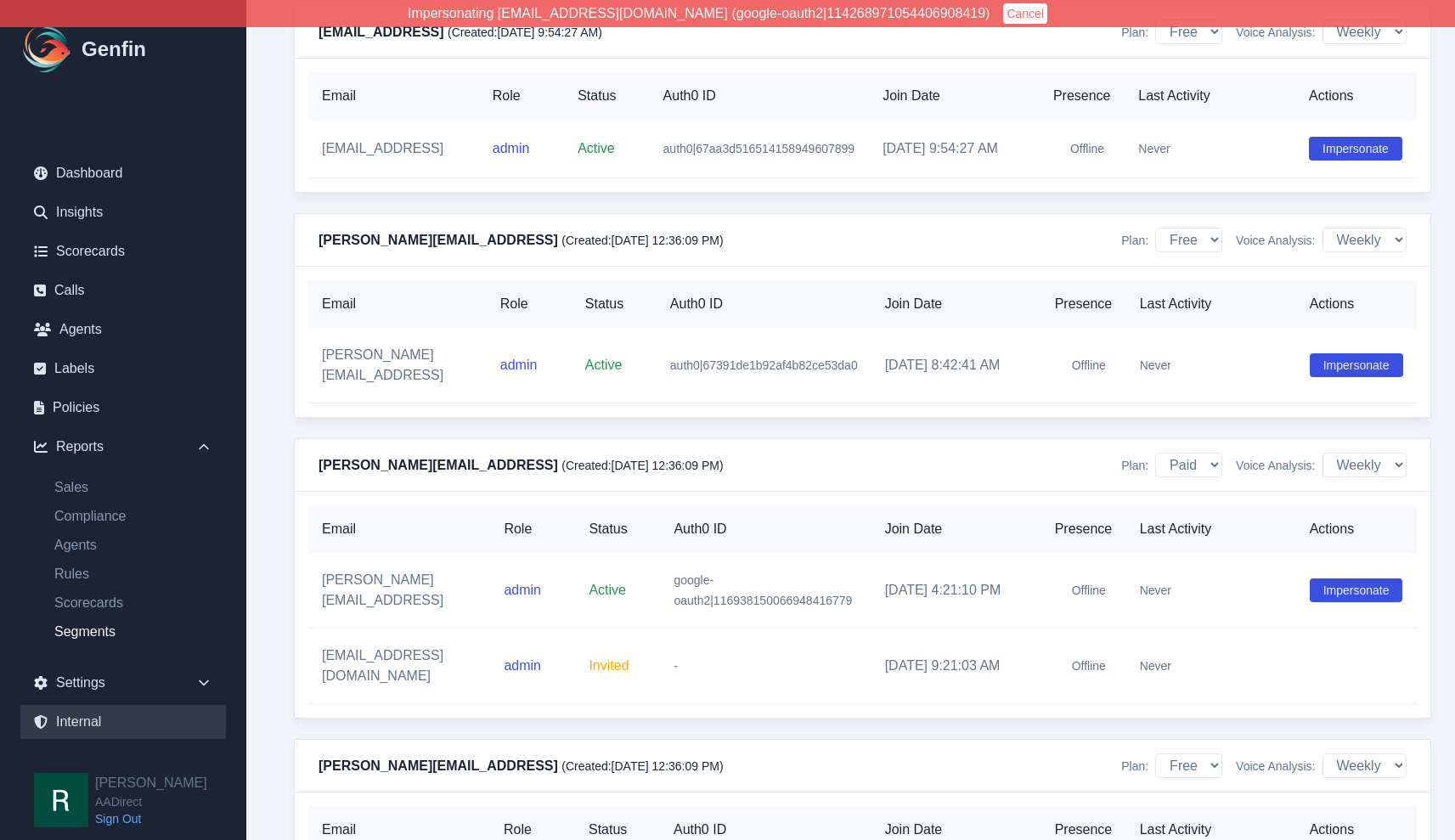
click at [96, 625] on link "Segments" at bounding box center [133, 632] width 185 height 20
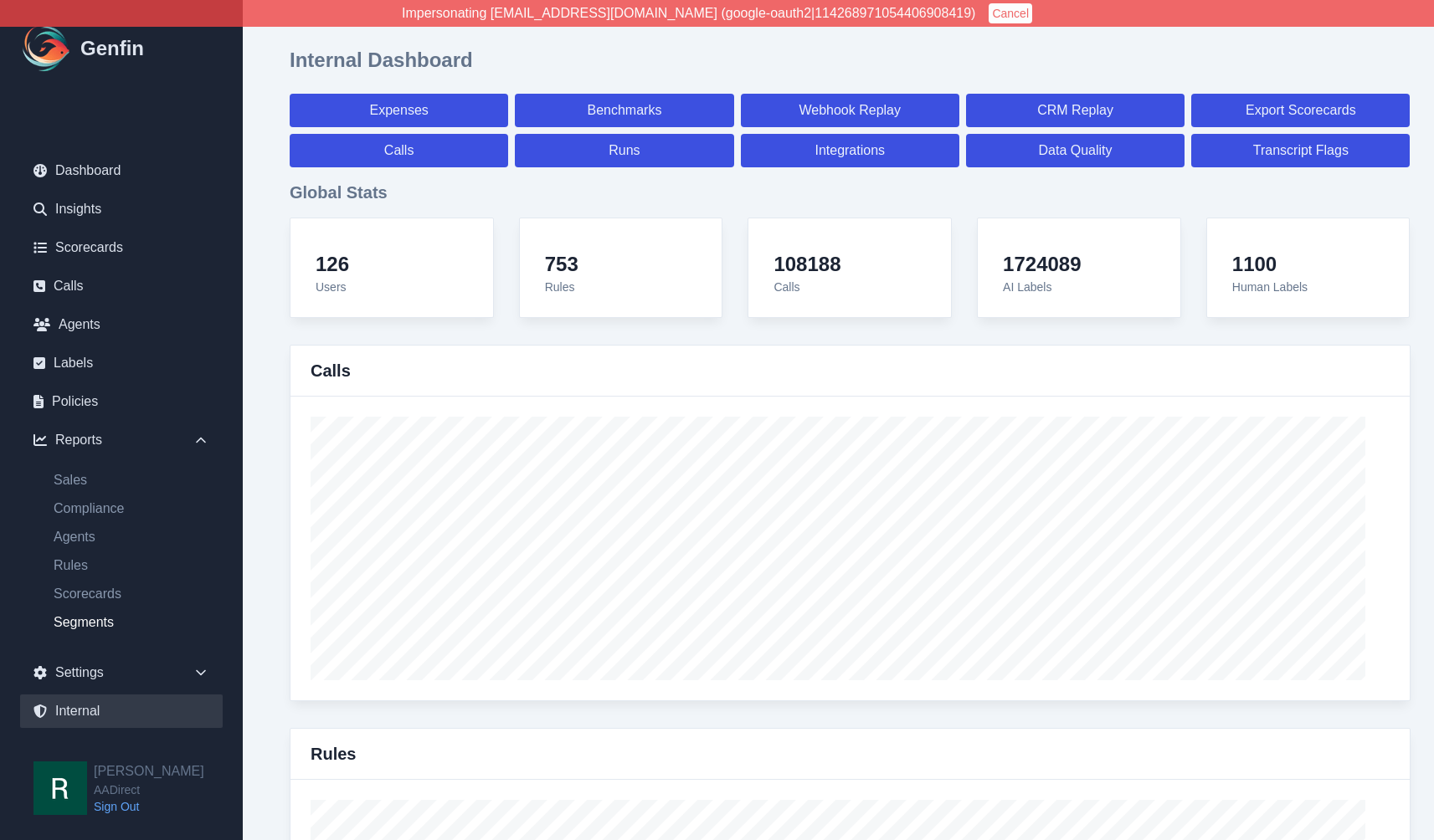
select select "14"
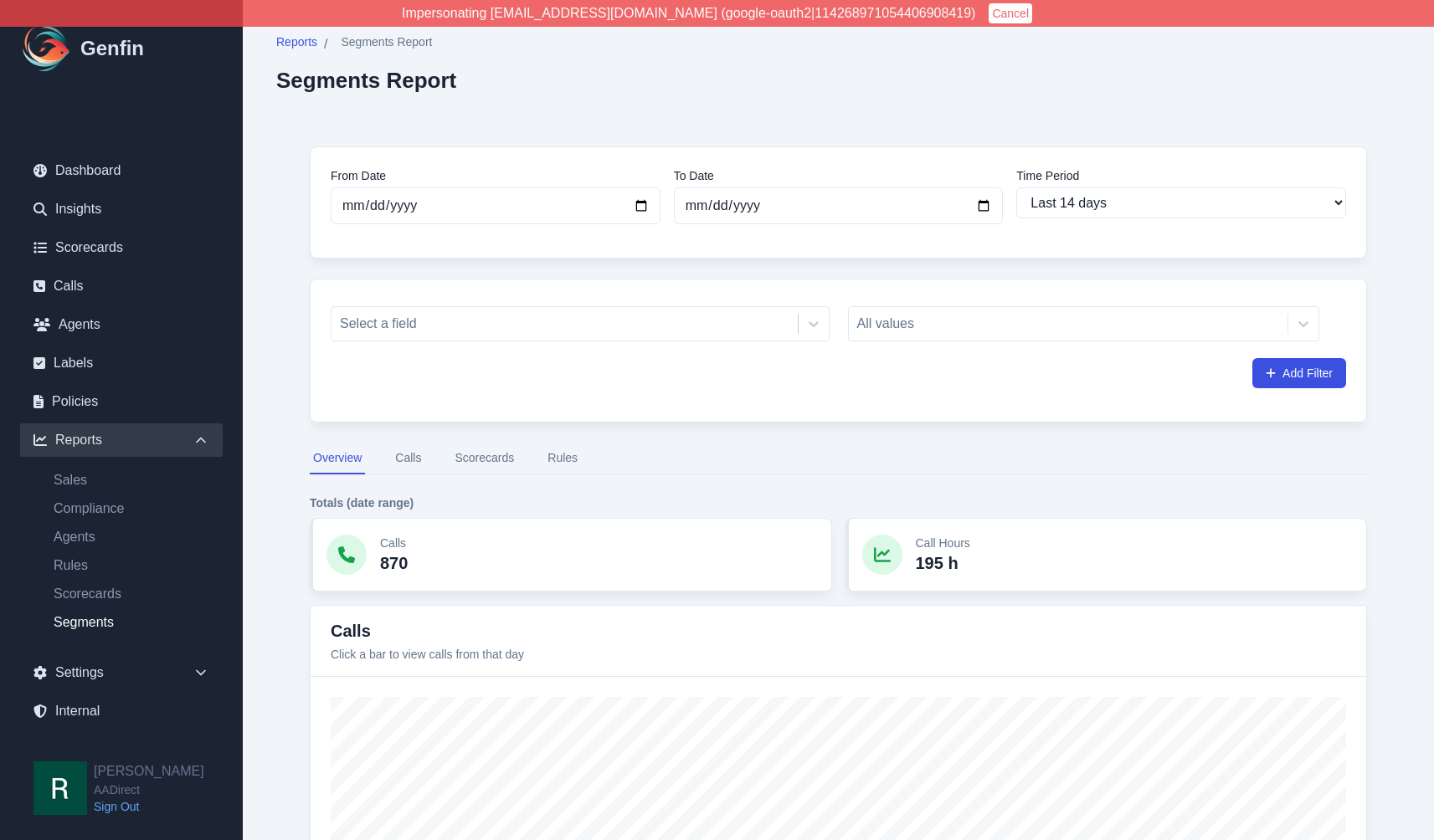
click at [495, 456] on button "Scorecards" at bounding box center [484, 459] width 66 height 32
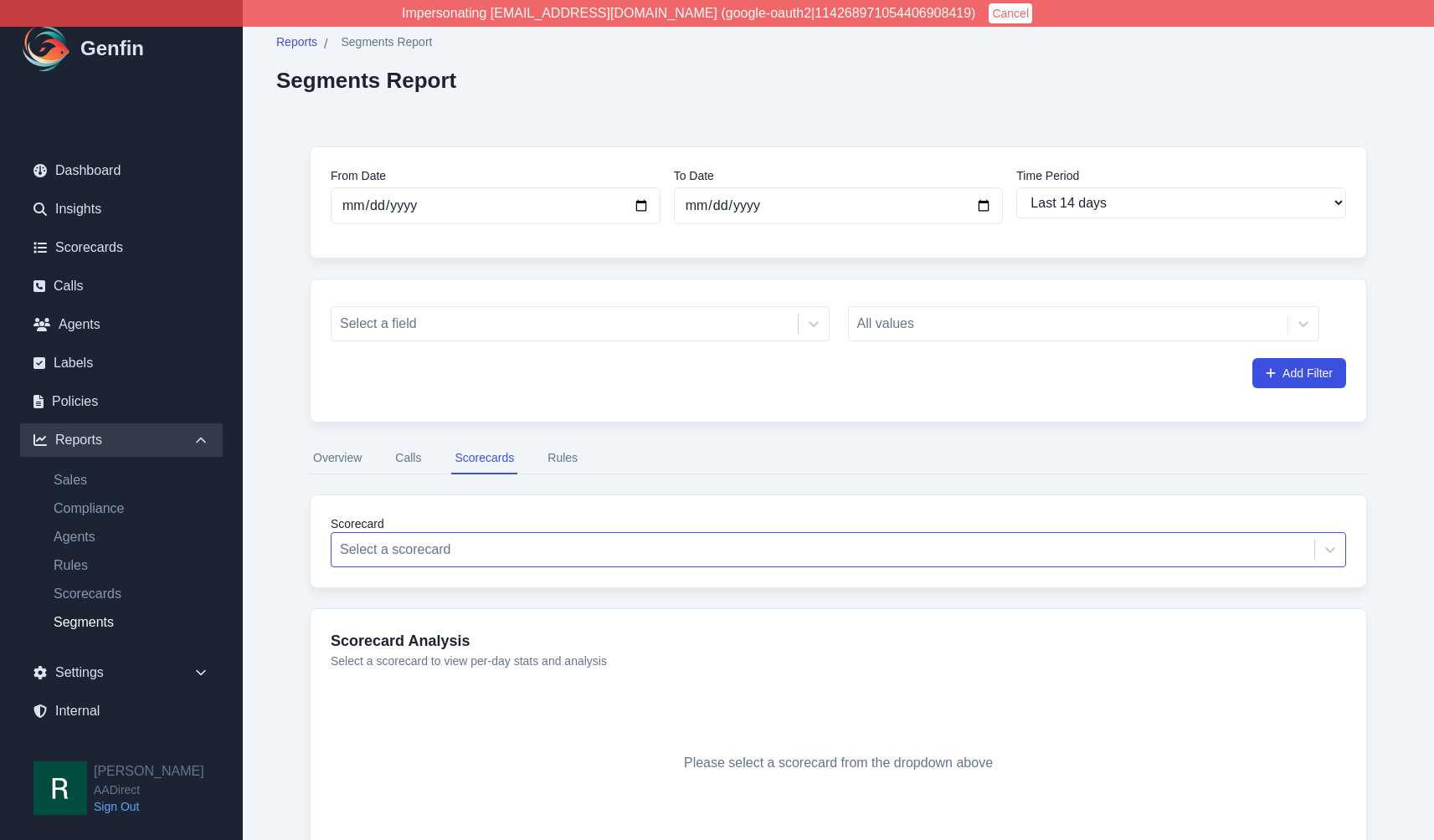
click at [490, 545] on div at bounding box center [823, 550] width 966 height 23
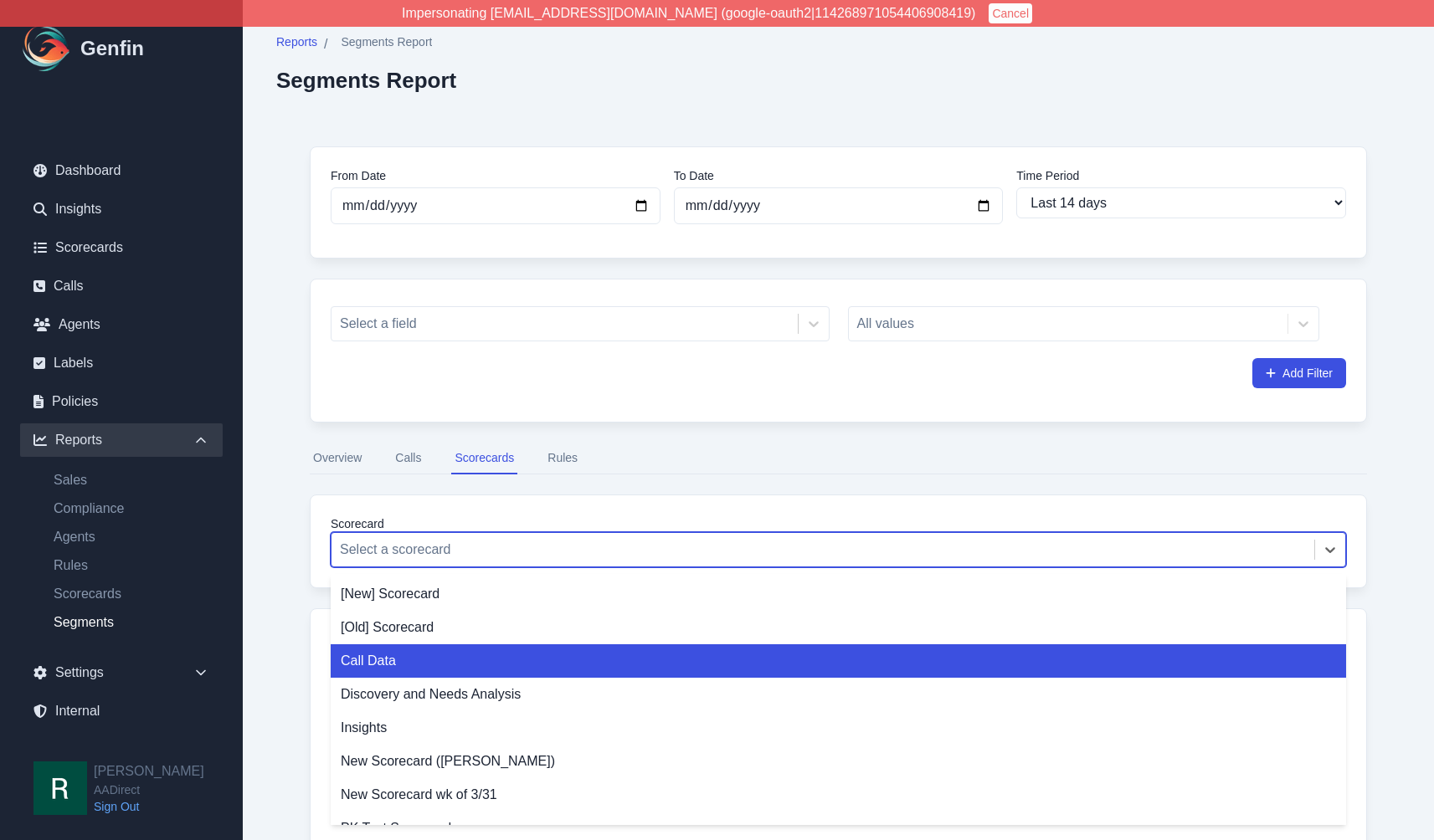
click at [433, 660] on div "Call Data" at bounding box center [839, 661] width 1016 height 34
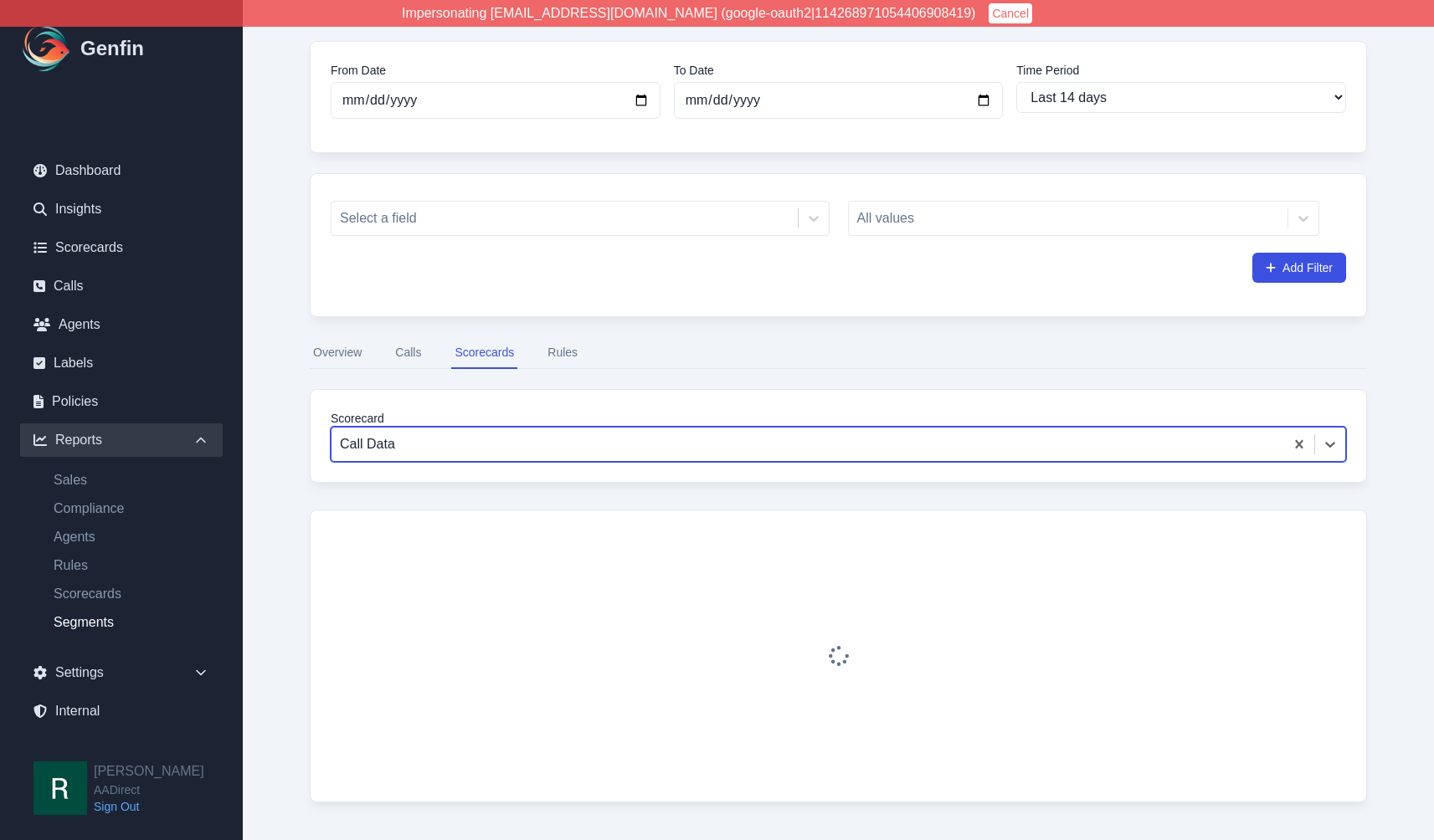
scroll to position [161, 0]
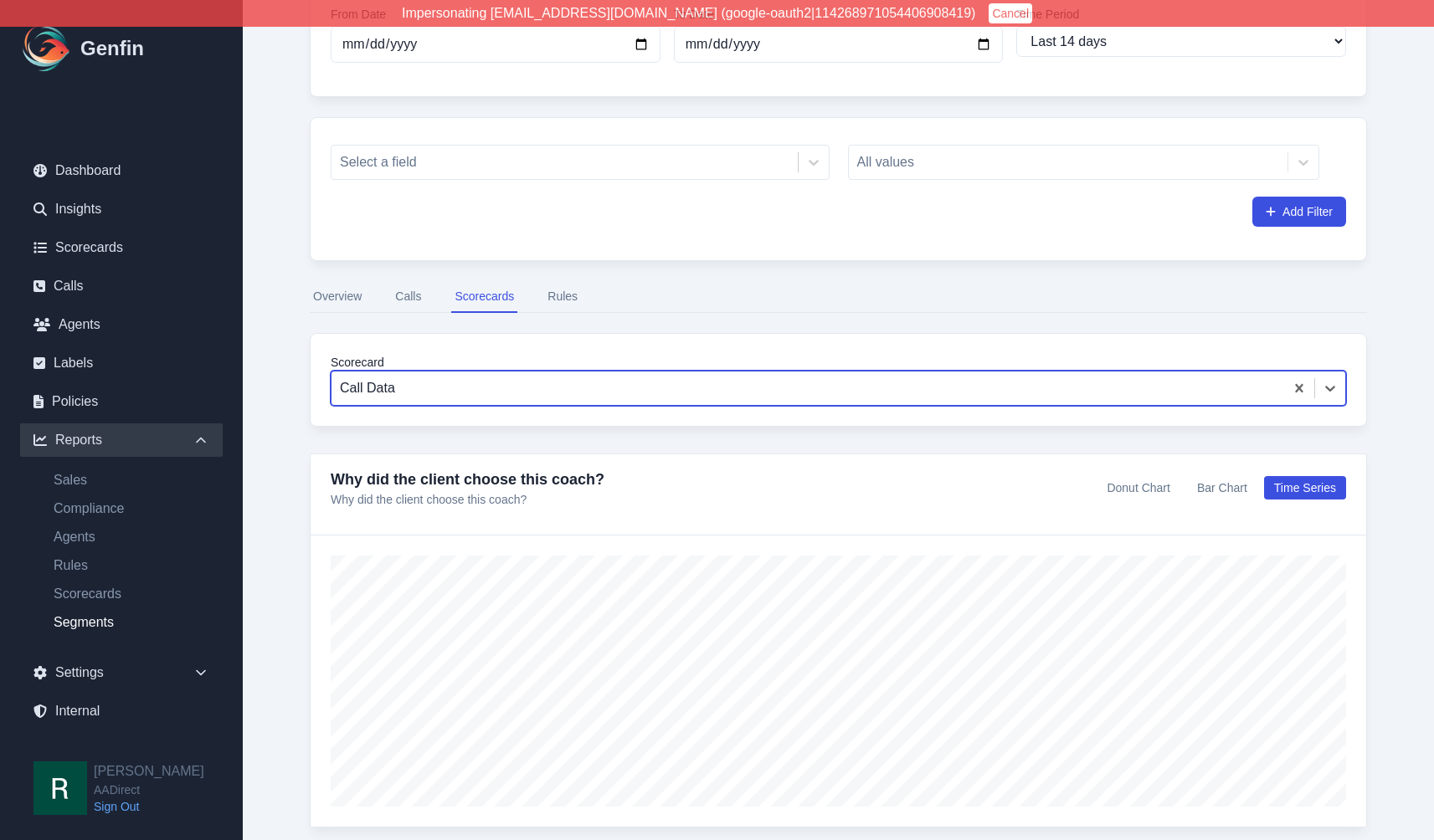
click at [1165, 491] on button "Donut Chart" at bounding box center [1138, 488] width 83 height 23
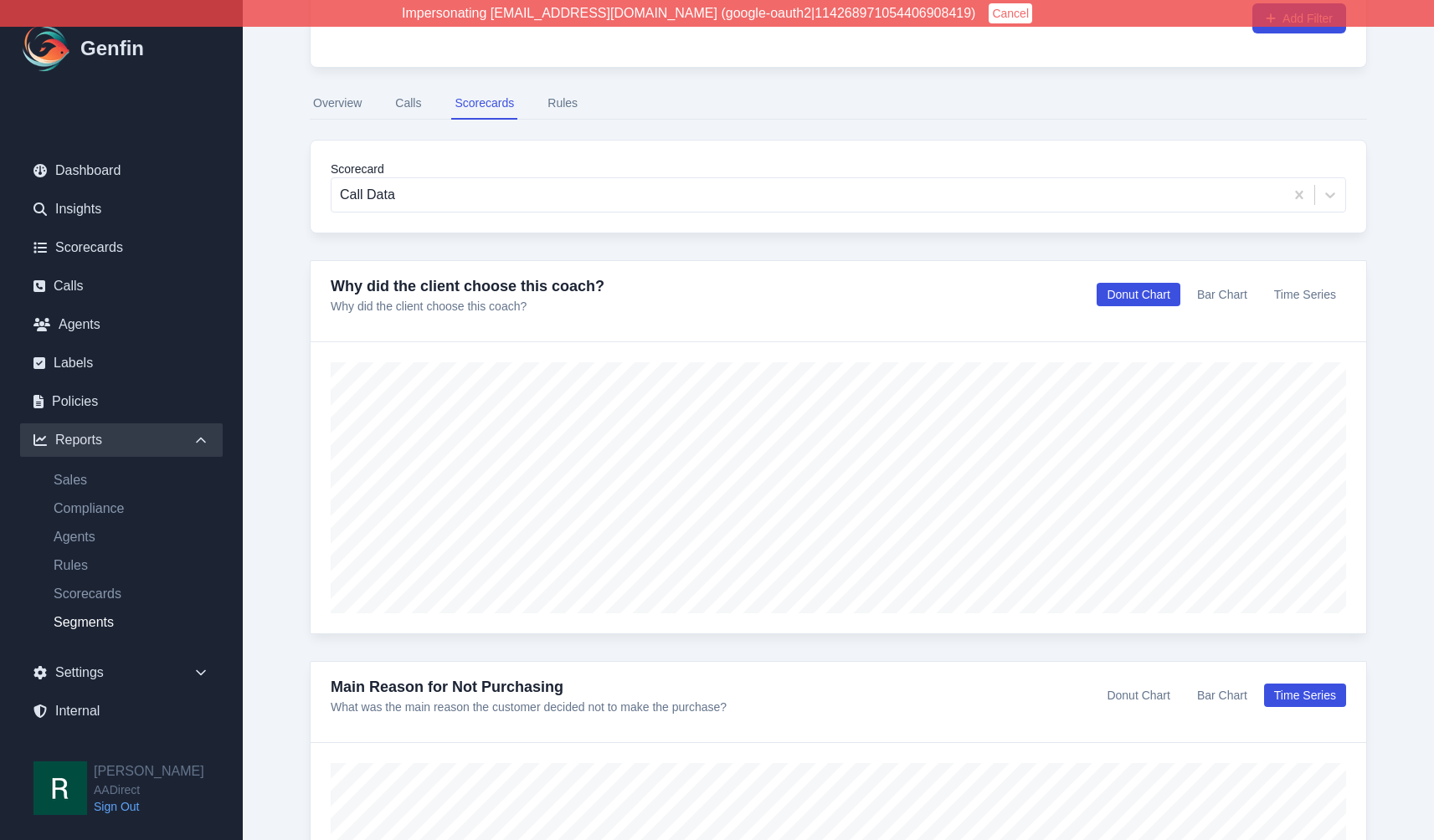
scroll to position [352, 0]
